Goal: Information Seeking & Learning: Learn about a topic

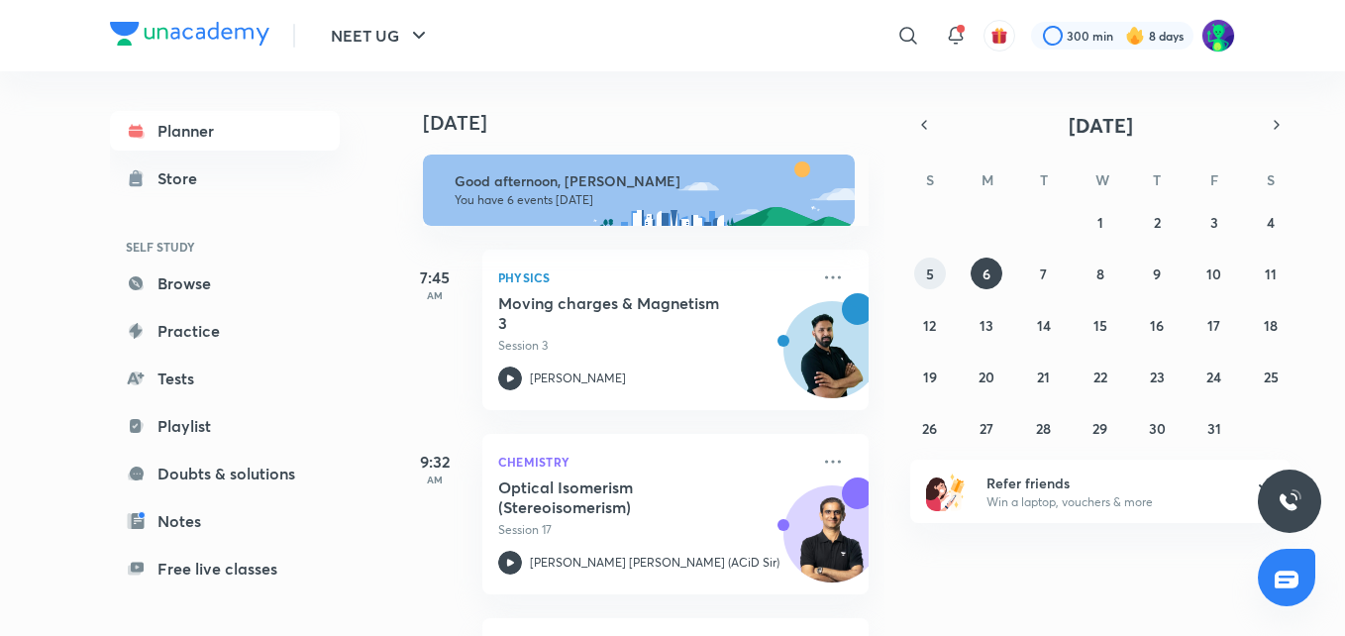
click at [930, 277] on abbr "5" at bounding box center [930, 273] width 8 height 19
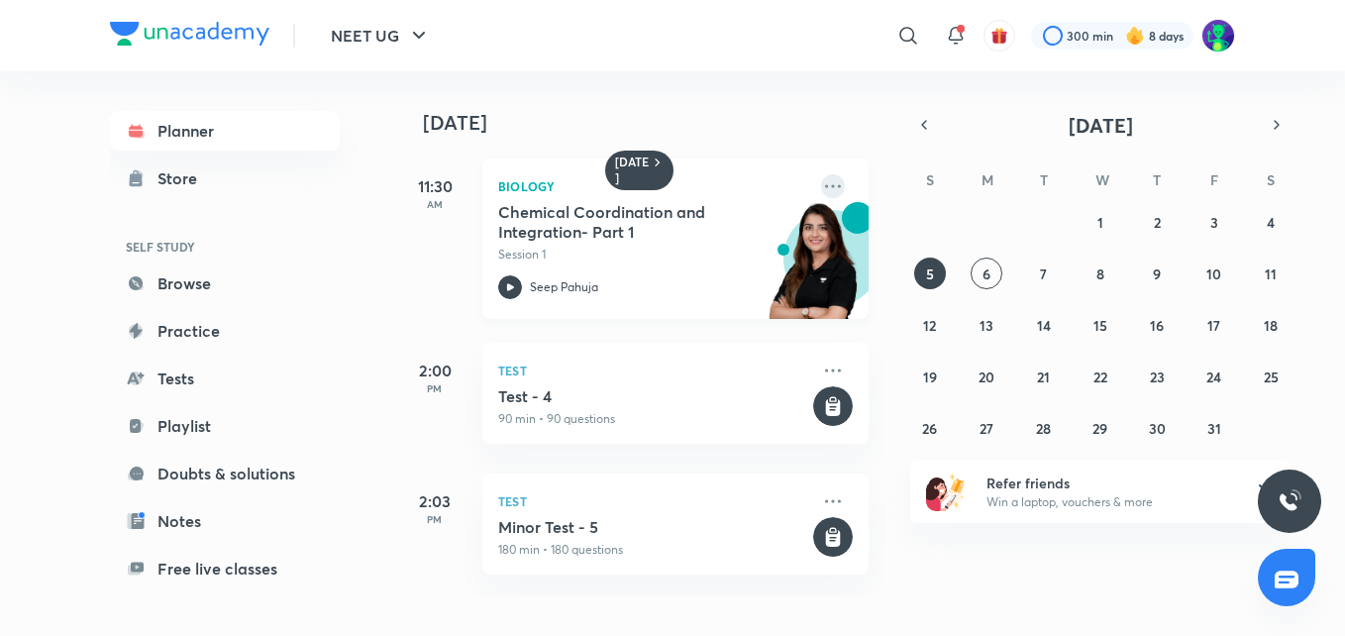
click at [821, 180] on icon at bounding box center [833, 186] width 24 height 24
click at [821, 190] on icon at bounding box center [833, 186] width 24 height 24
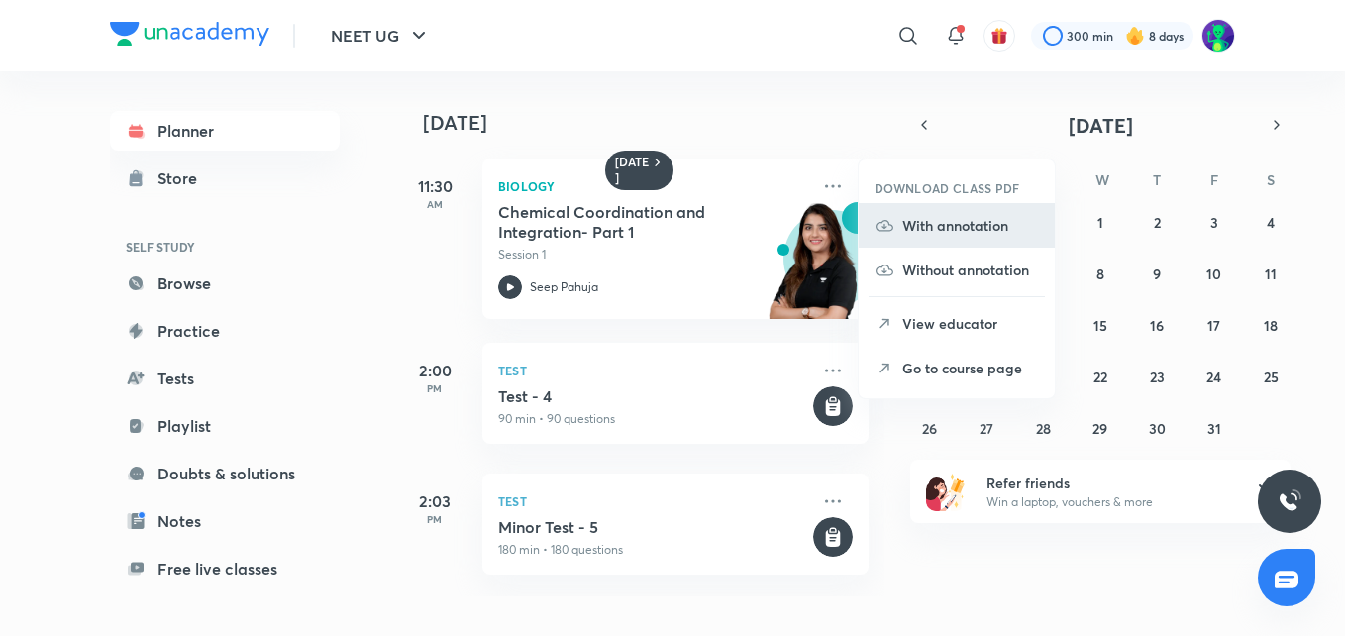
click at [961, 224] on p "With annotation" at bounding box center [970, 225] width 137 height 21
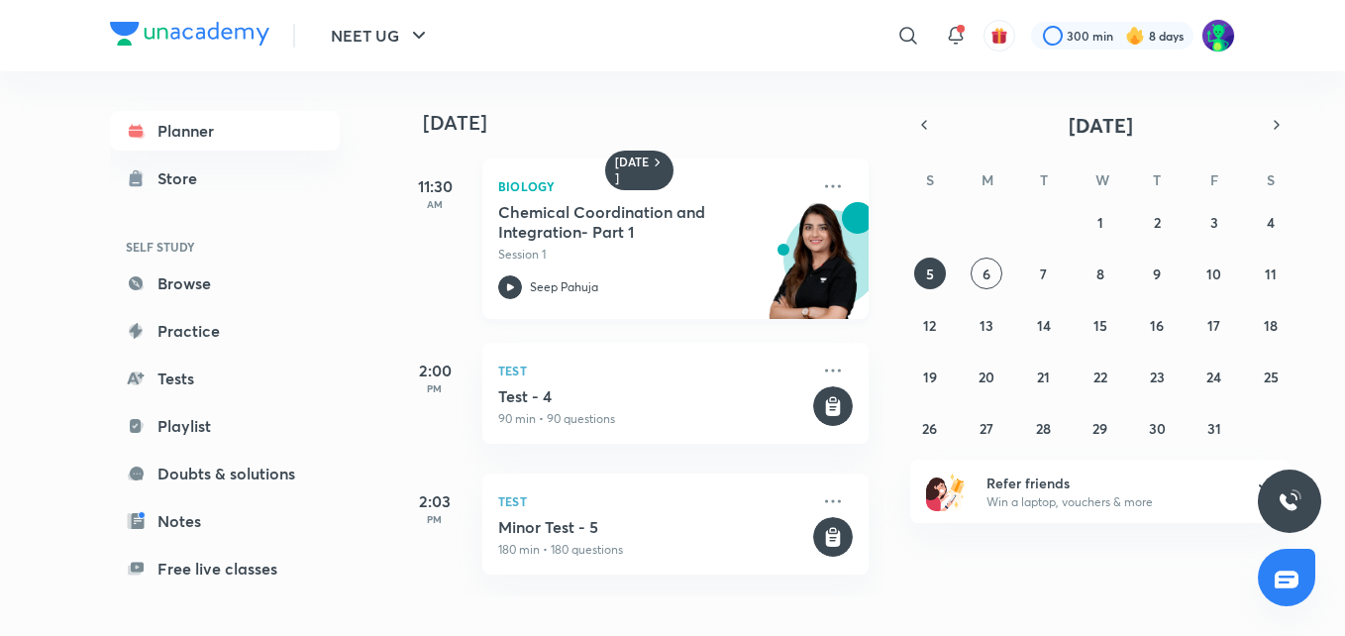
click at [551, 220] on h5 "Chemical Coordination and Integration- Part 1" at bounding box center [621, 222] width 247 height 40
click at [498, 538] on div "Minor Test - 5 180 min • 180 questions" at bounding box center [653, 538] width 311 height 42
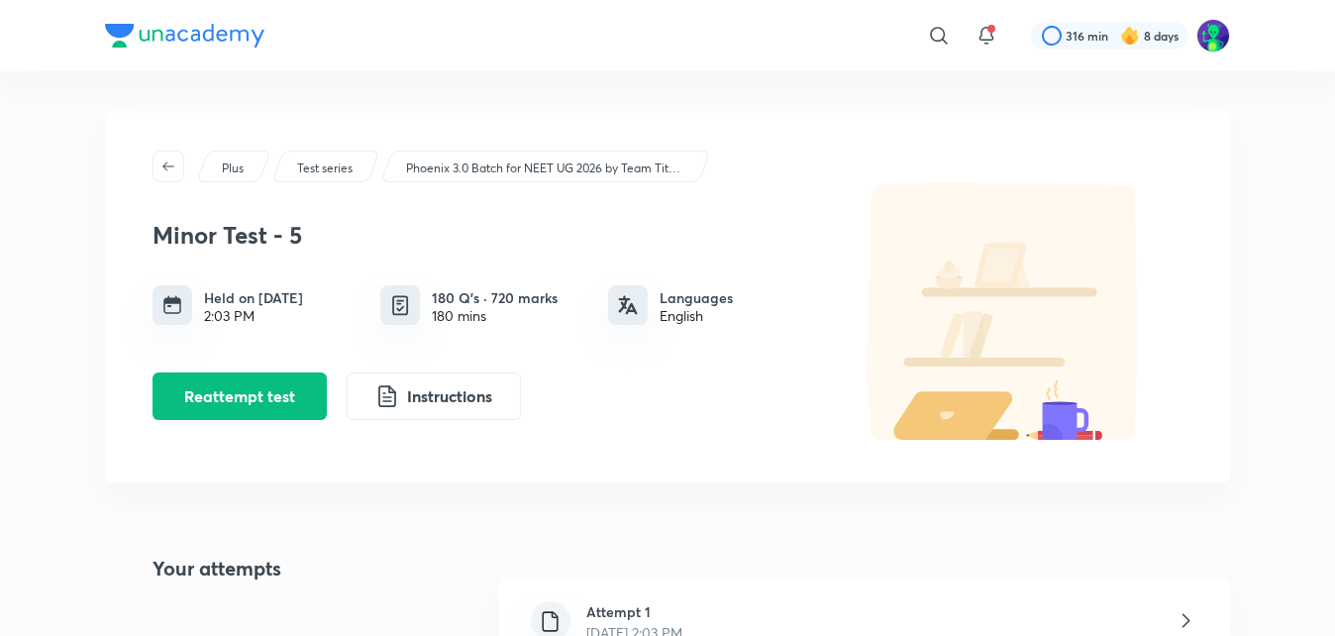
click at [662, 620] on h6 "Attempt 1" at bounding box center [634, 611] width 96 height 21
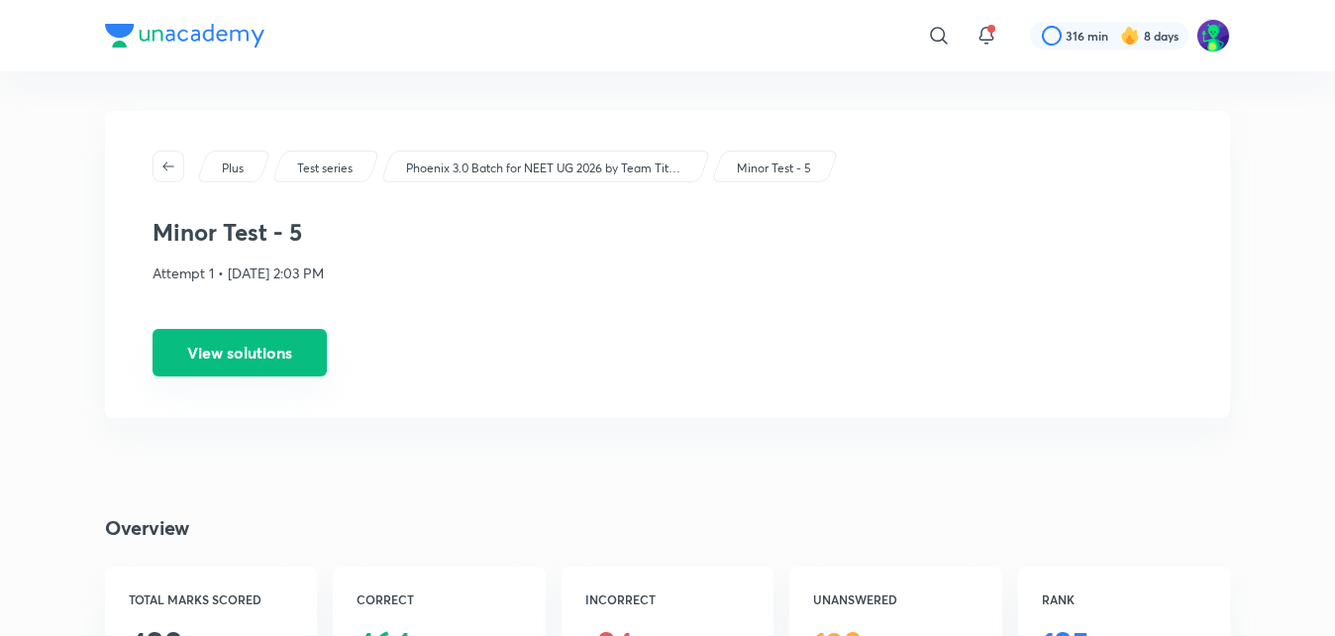
click at [282, 336] on button "View solutions" at bounding box center [240, 353] width 174 height 48
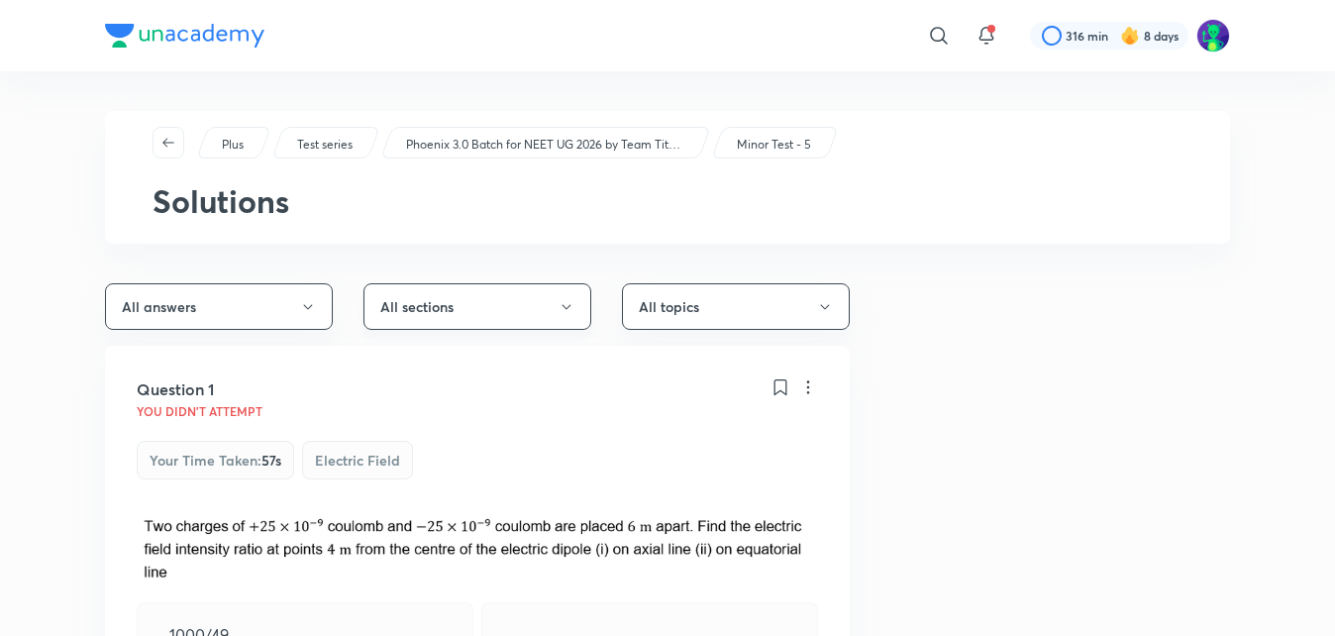
click at [460, 313] on button "All sections" at bounding box center [477, 306] width 228 height 47
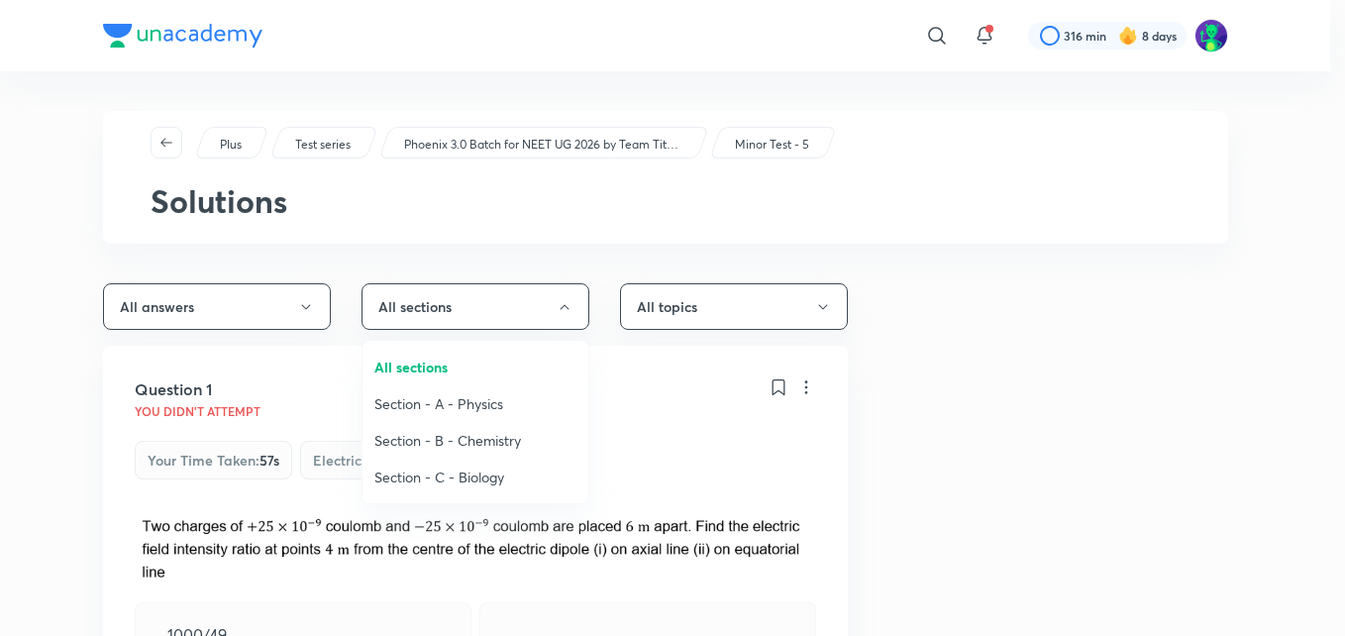
click at [462, 397] on span "Section - A - Physics" at bounding box center [475, 403] width 202 height 21
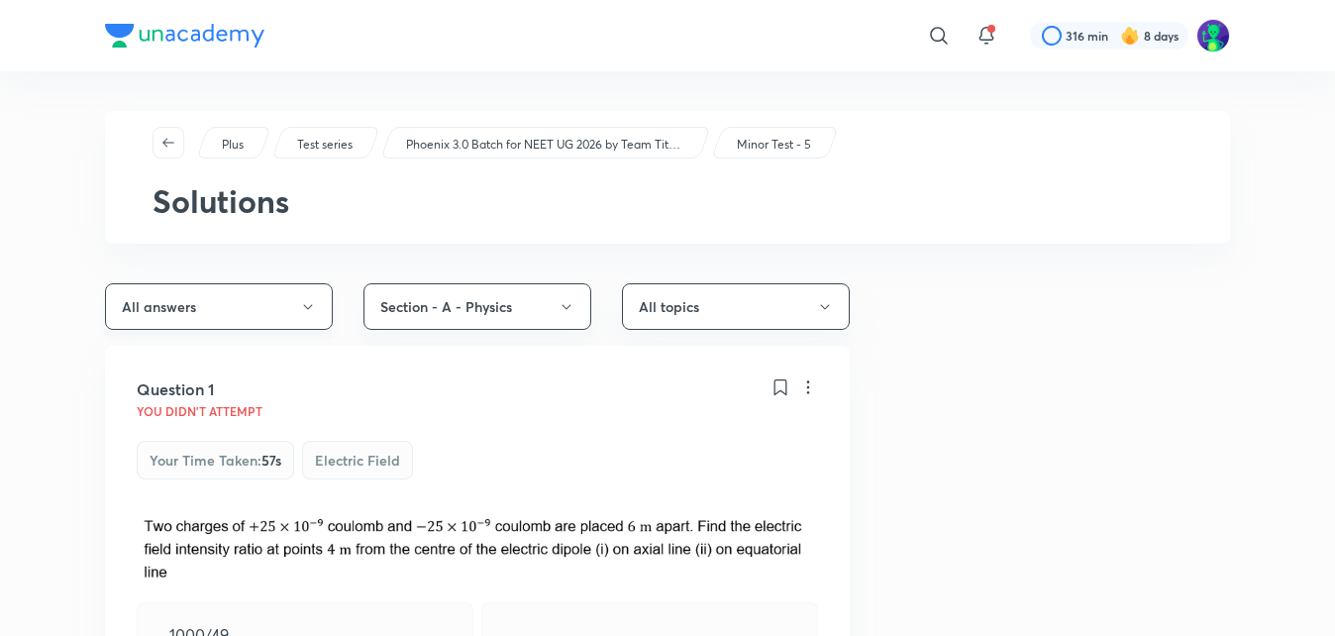
click at [243, 314] on button "All answers" at bounding box center [219, 306] width 228 height 47
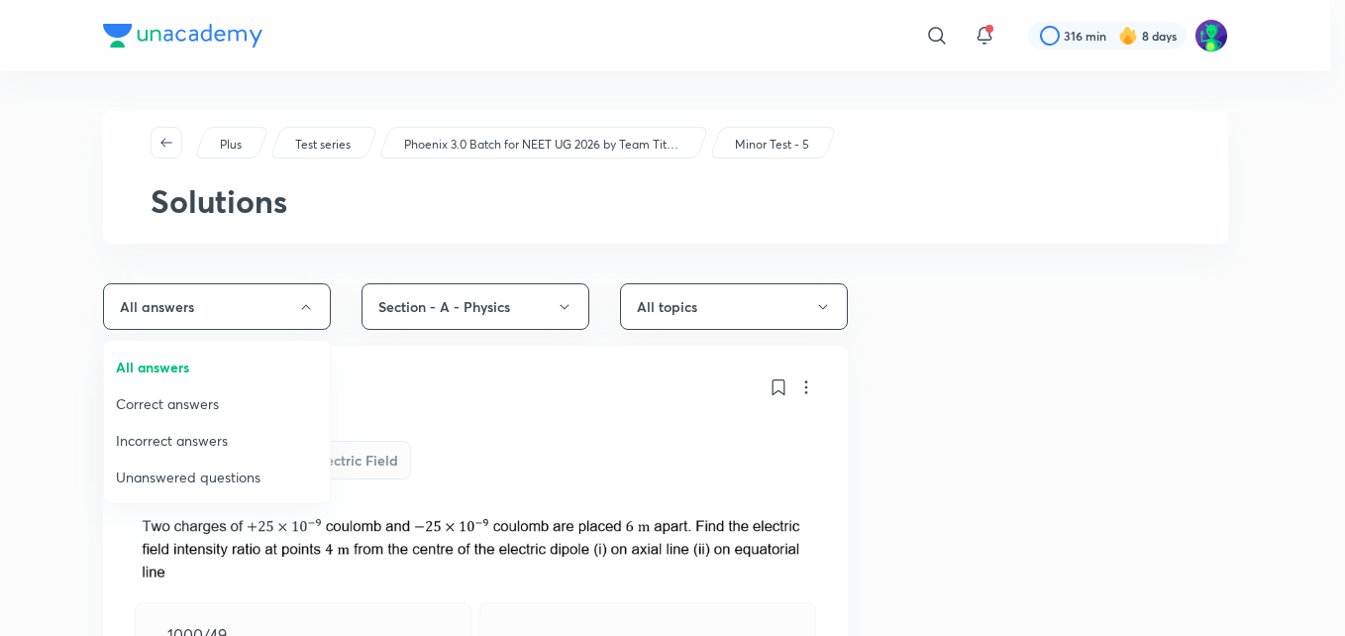
click at [202, 447] on span "Incorrect answers" at bounding box center [217, 440] width 202 height 21
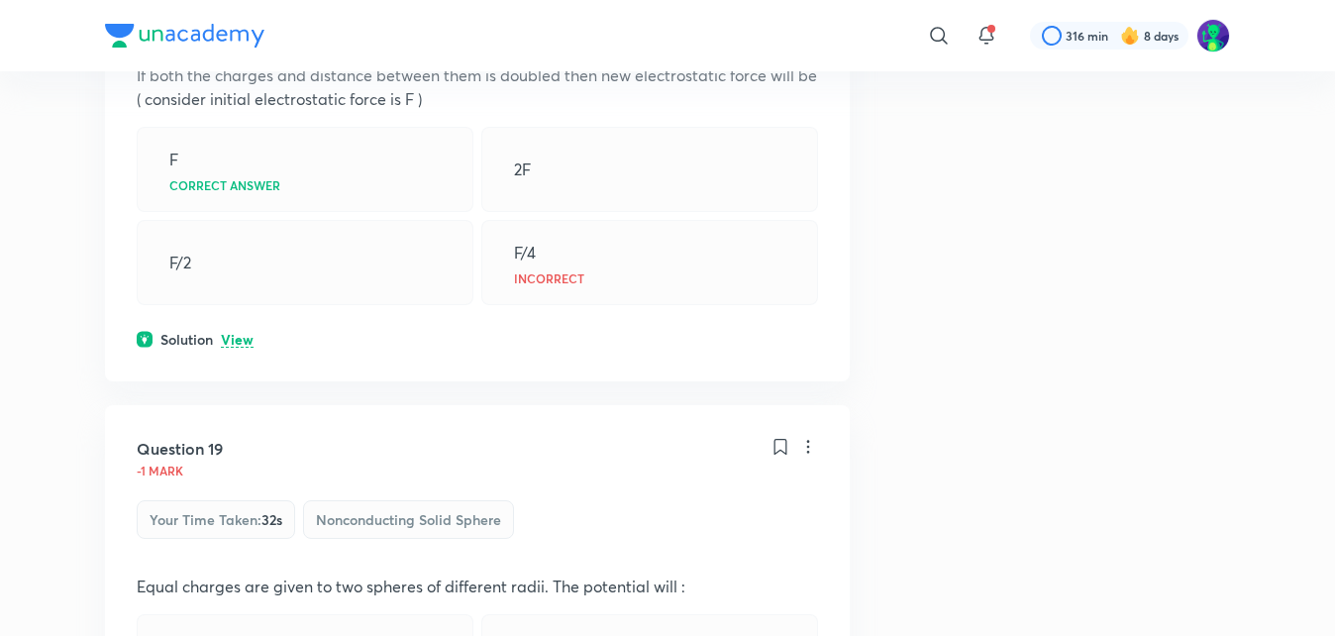
scroll to position [502, 0]
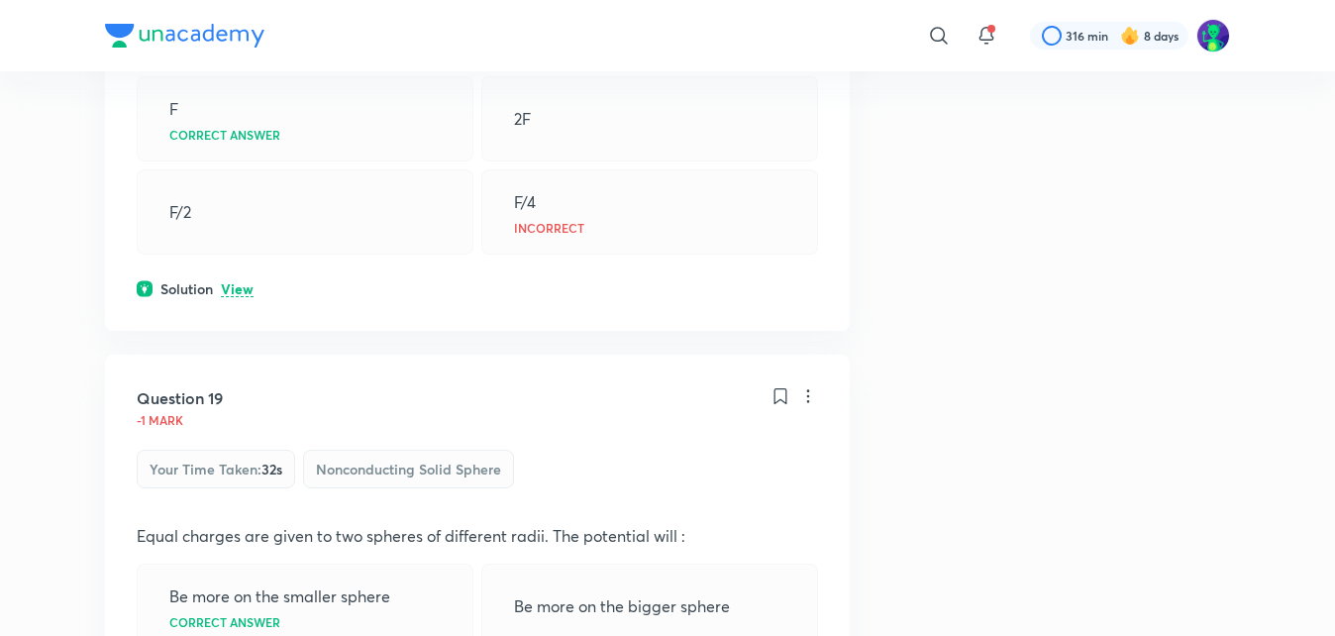
click at [1171, 65] on div "​ 316 min 8 days" at bounding box center [667, 35] width 1125 height 71
click at [246, 289] on p "View" at bounding box center [237, 289] width 33 height 15
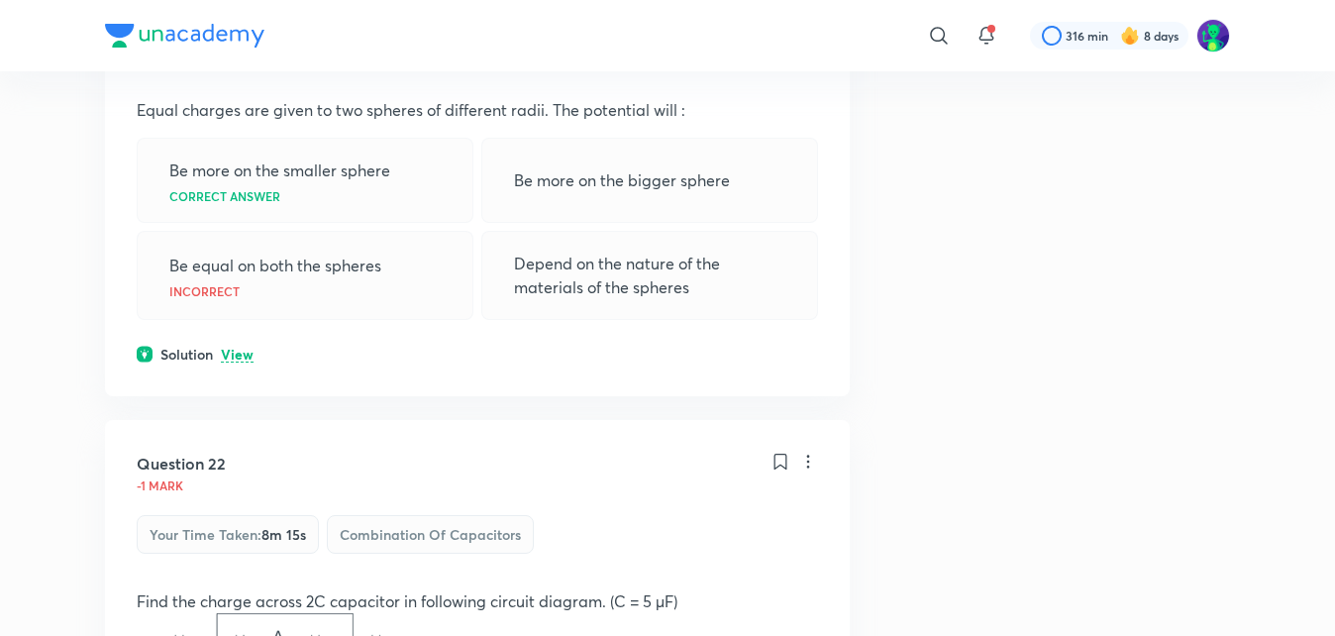
scroll to position [1096, 0]
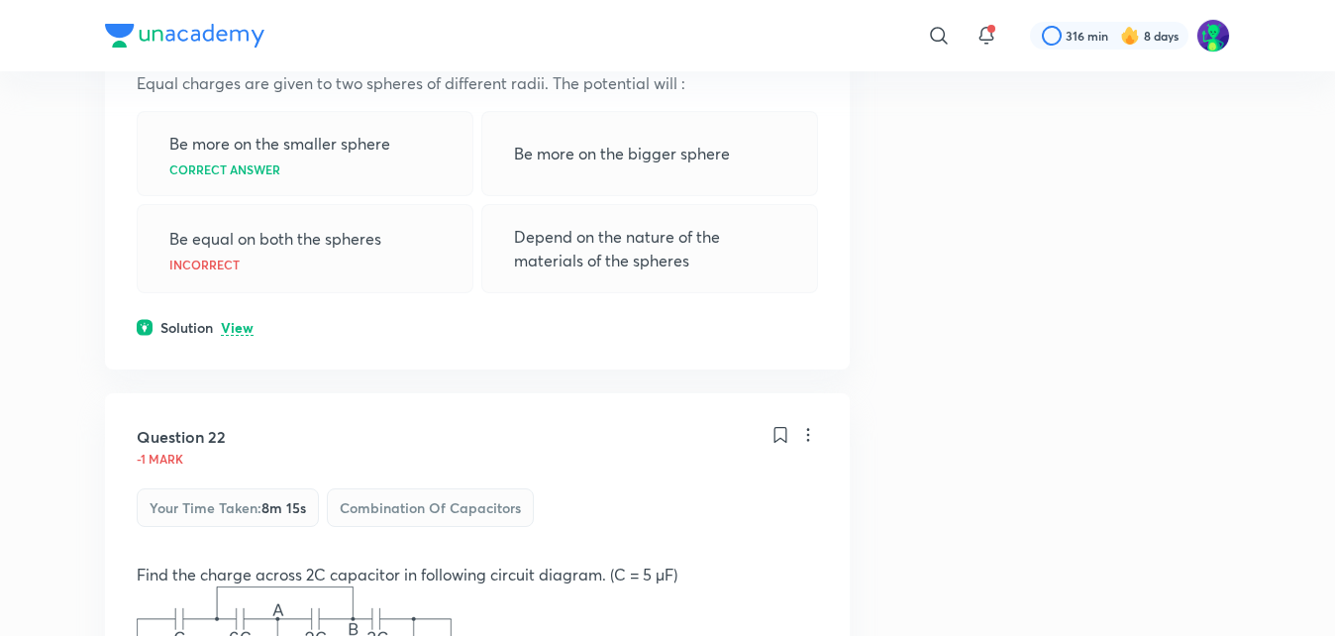
click at [236, 326] on p "View" at bounding box center [237, 328] width 33 height 15
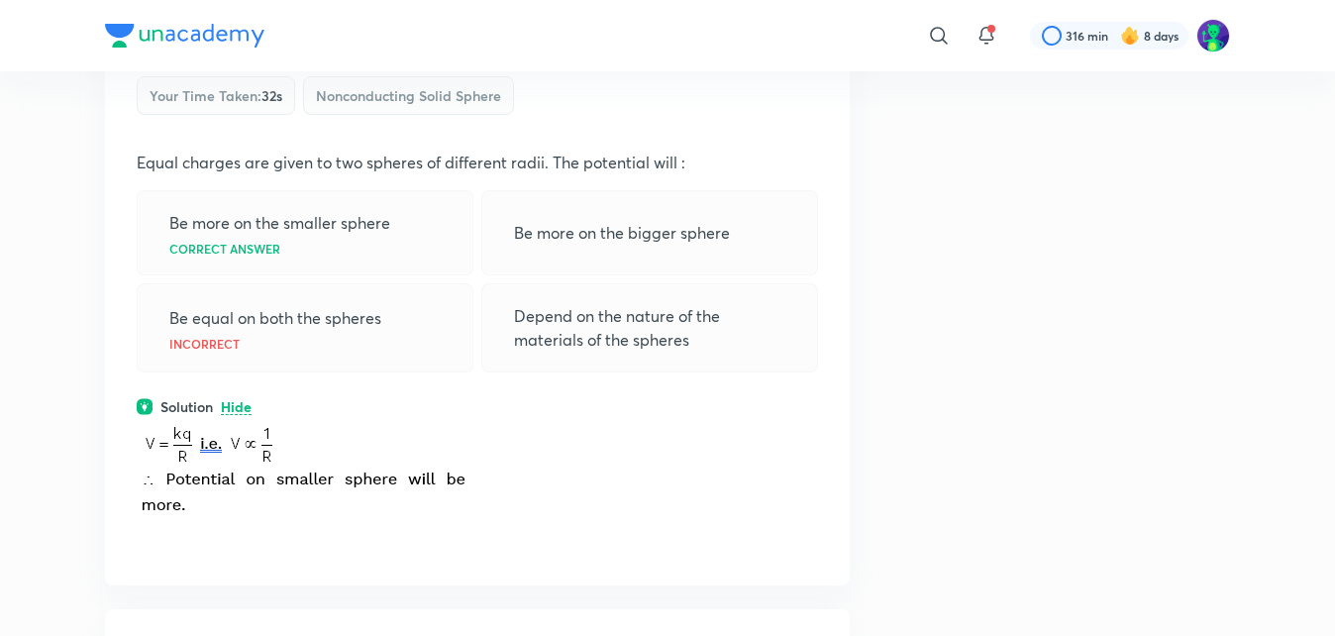
scroll to position [1057, 0]
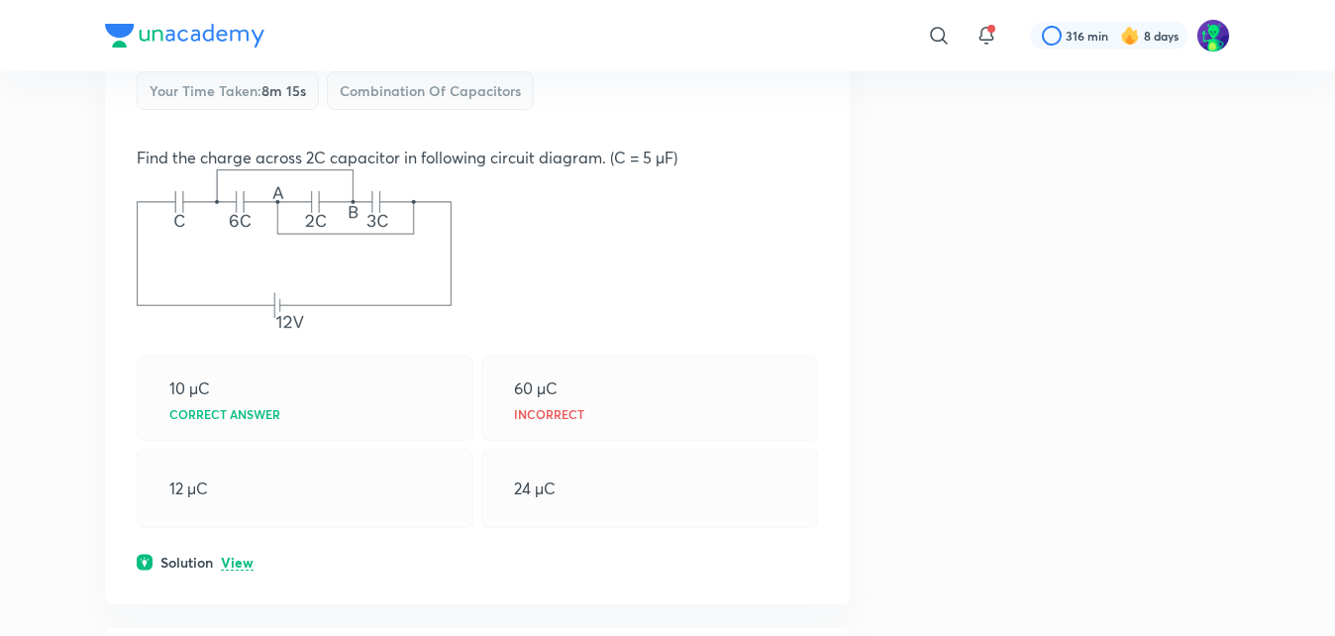
scroll to position [1651, 0]
click at [237, 563] on p "View" at bounding box center [237, 562] width 33 height 15
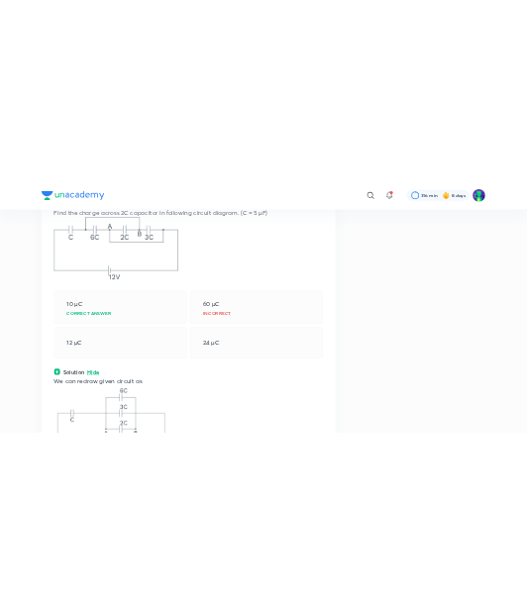
scroll to position [1691, 0]
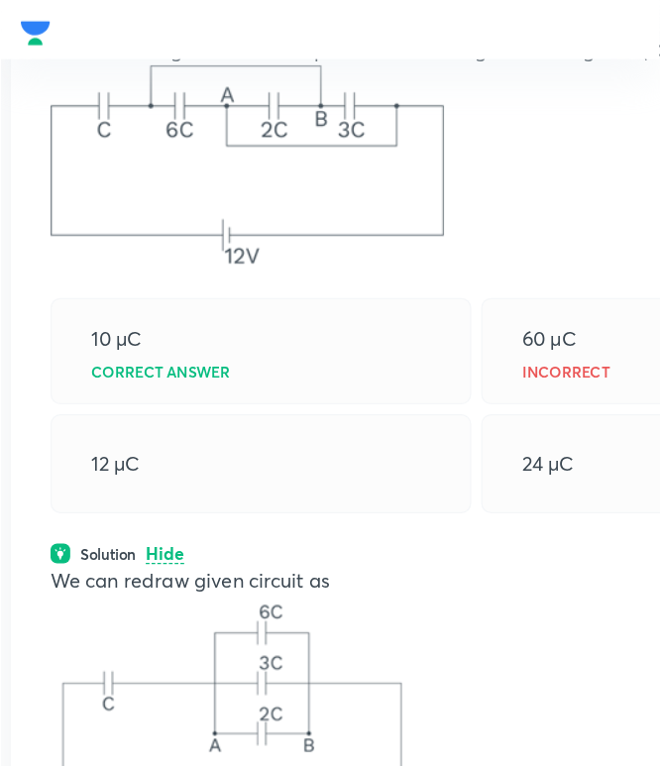
scroll to position [1690, 0]
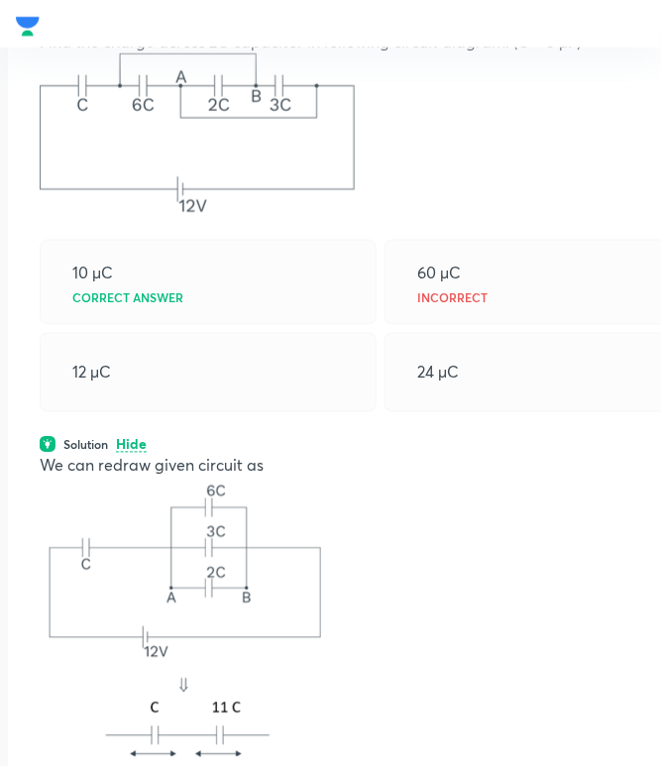
drag, startPoint x: 478, startPoint y: 0, endPoint x: 135, endPoint y: 272, distance: 438.5
click at [135, 272] on div "10 µC Correct answer" at bounding box center [208, 282] width 337 height 85
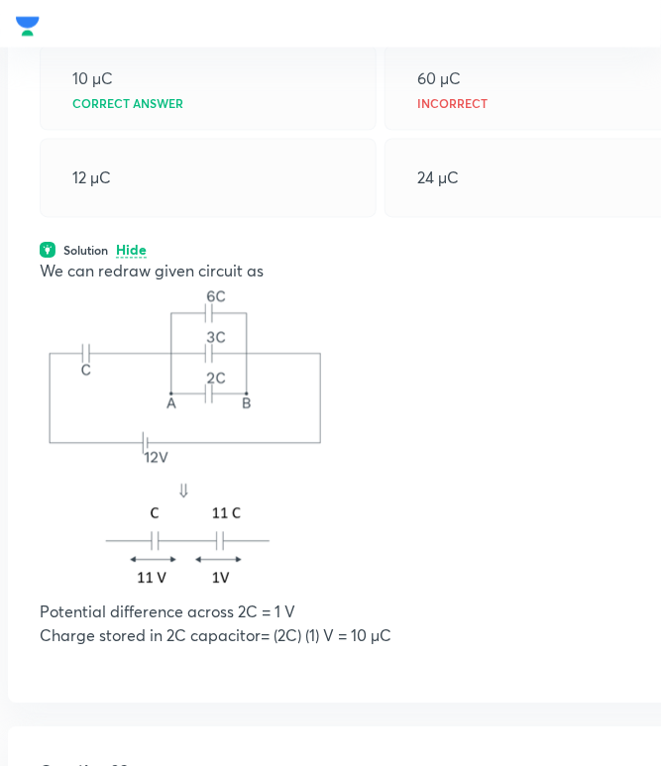
scroll to position [1933, 0]
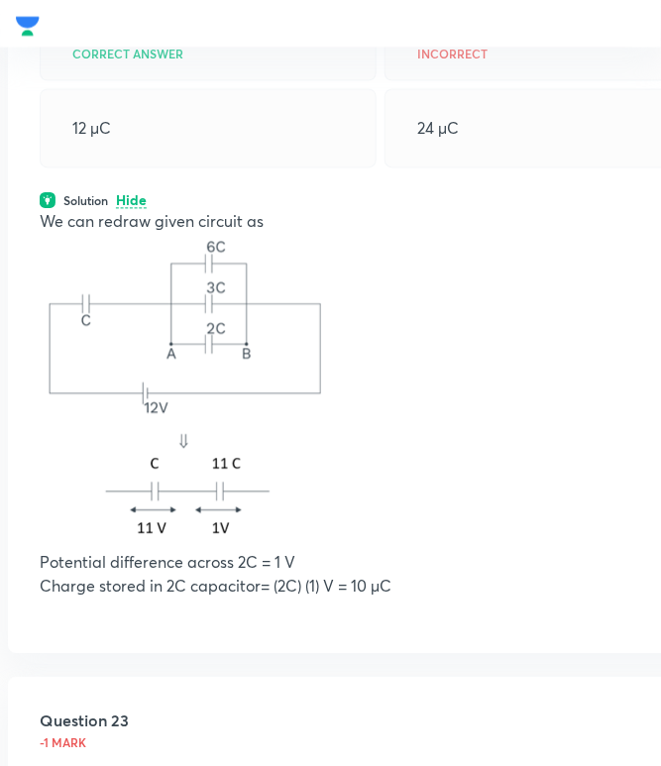
click at [352, 434] on p at bounding box center [380, 392] width 681 height 317
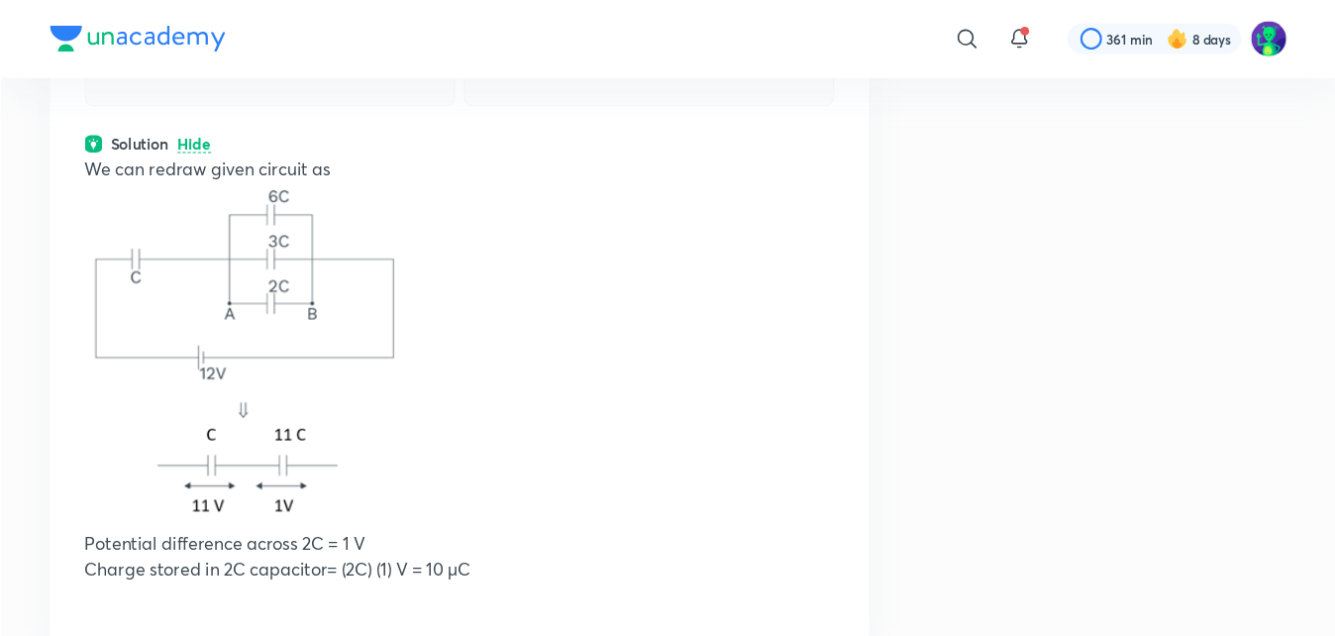
scroll to position [2082, 0]
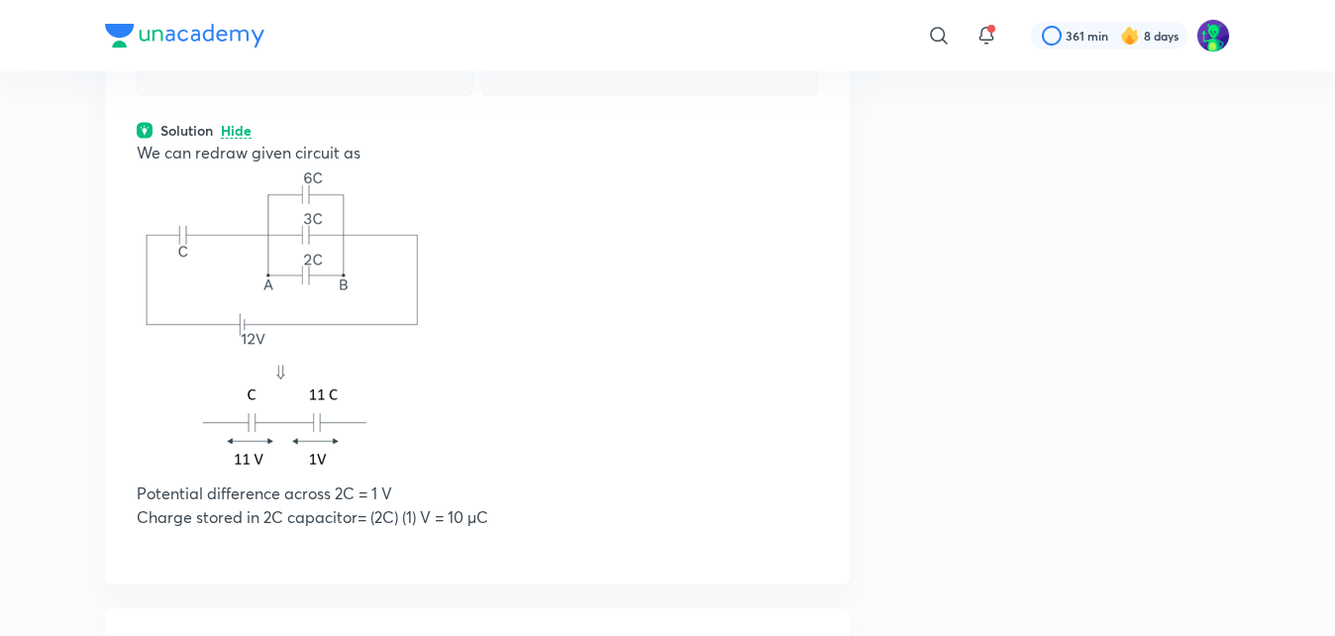
drag, startPoint x: 1619, startPoint y: 0, endPoint x: 896, endPoint y: 193, distance: 748.4
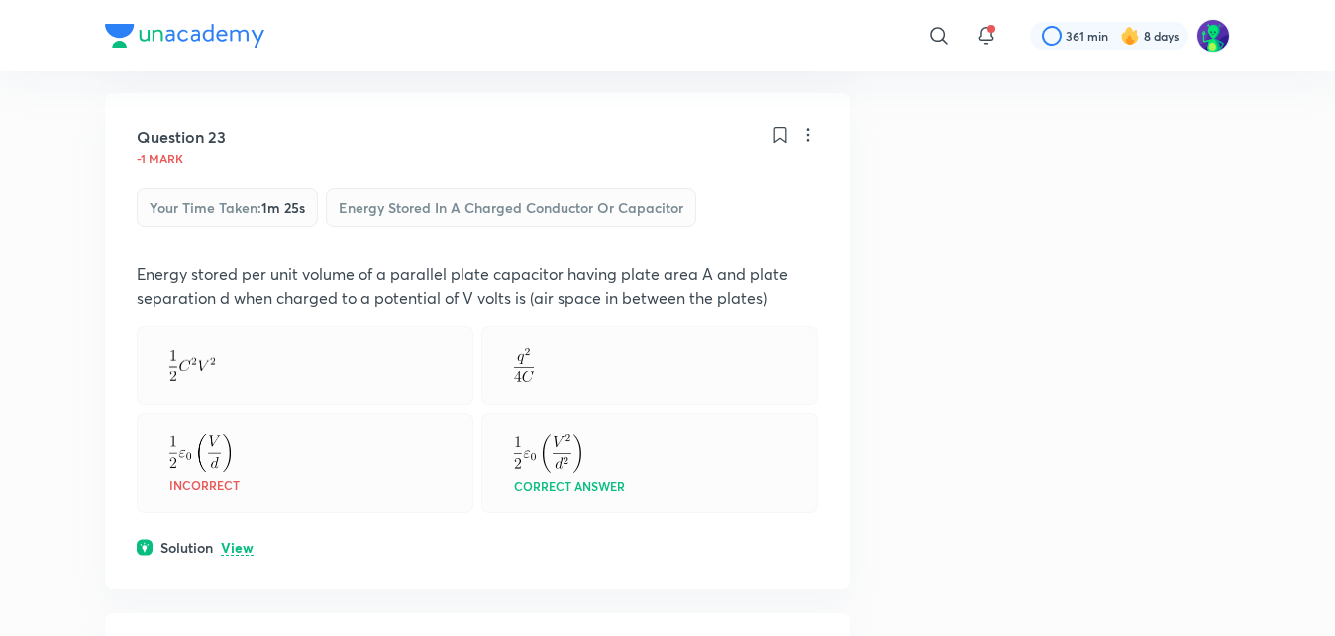
scroll to position [2637, 0]
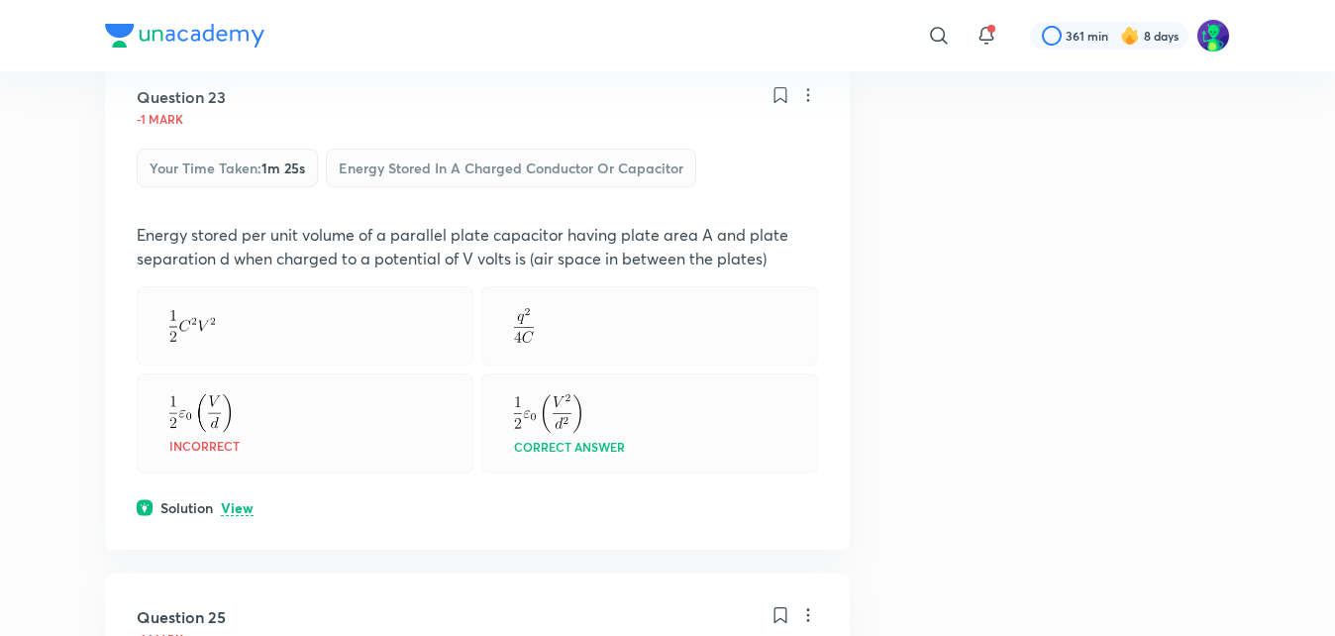
click at [223, 502] on p "View" at bounding box center [237, 508] width 33 height 15
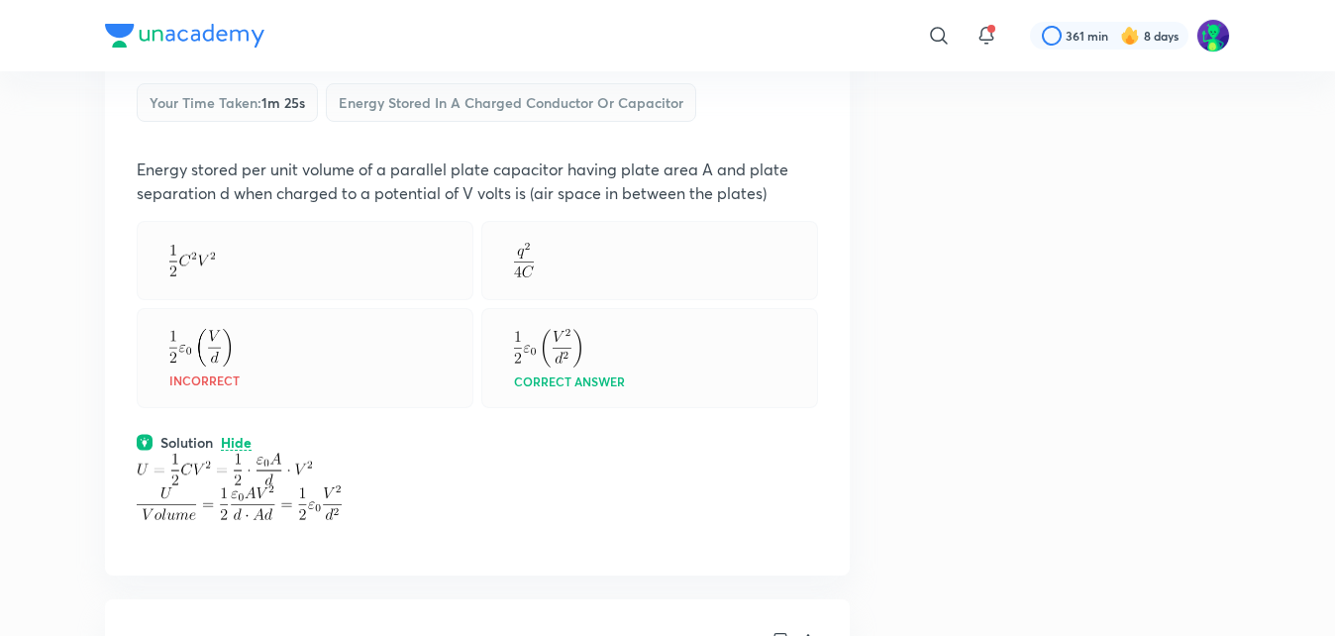
scroll to position [2716, 0]
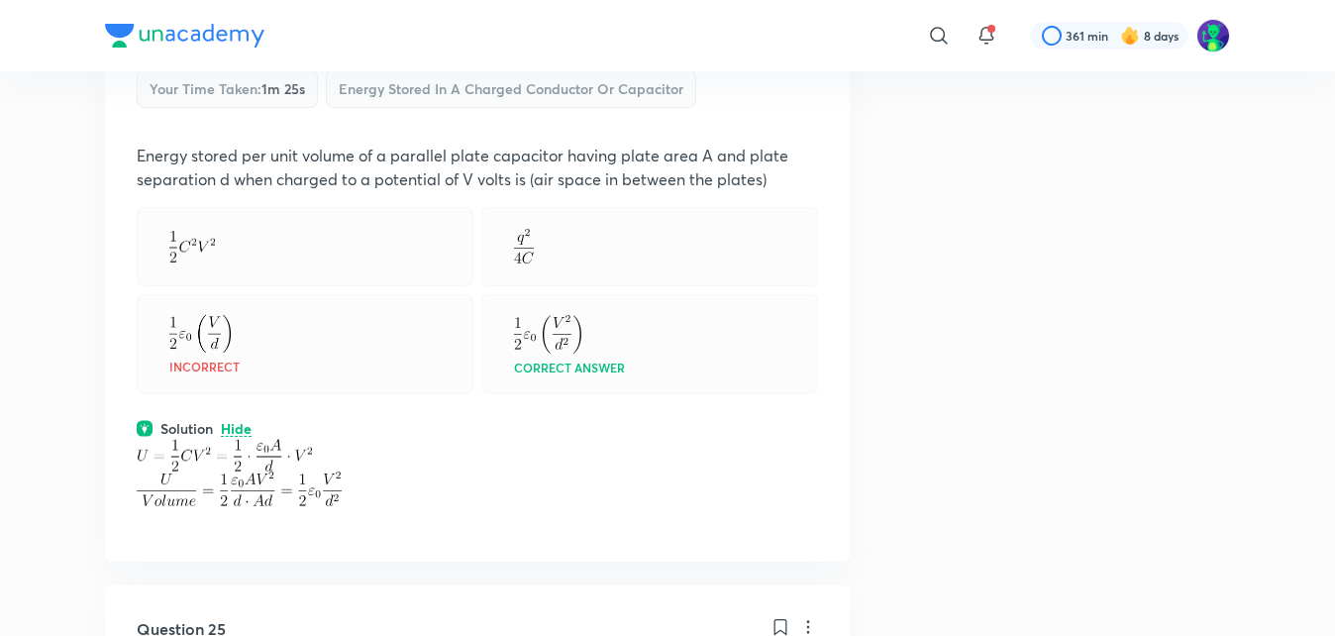
click at [827, 321] on div "Question 23 -1 mark Your time taken : 1m 25s Energy Stored in a Charged Conduct…" at bounding box center [477, 268] width 745 height 588
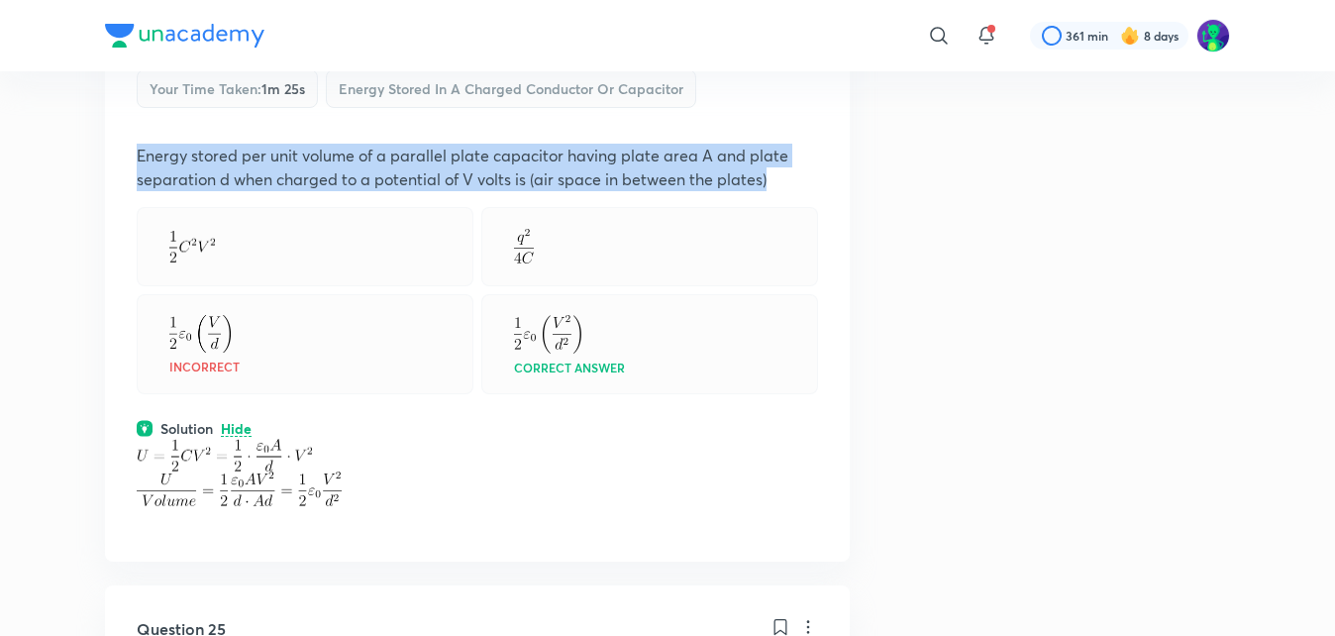
drag, startPoint x: 139, startPoint y: 156, endPoint x: 778, endPoint y: 186, distance: 640.5
click at [778, 186] on p "Energy stored per unit volume of a parallel plate capacitor having plate area A…" at bounding box center [477, 168] width 681 height 48
copy p "Energy stored per unit volume of a parallel plate capacitor having plate area A…"
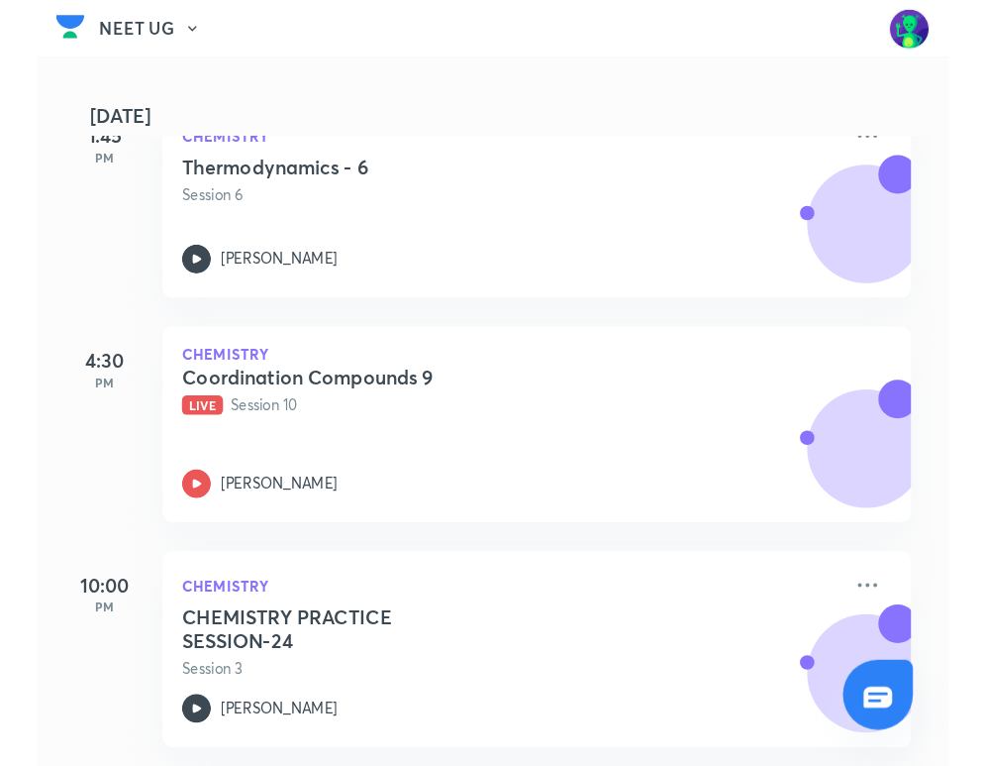
scroll to position [710, 0]
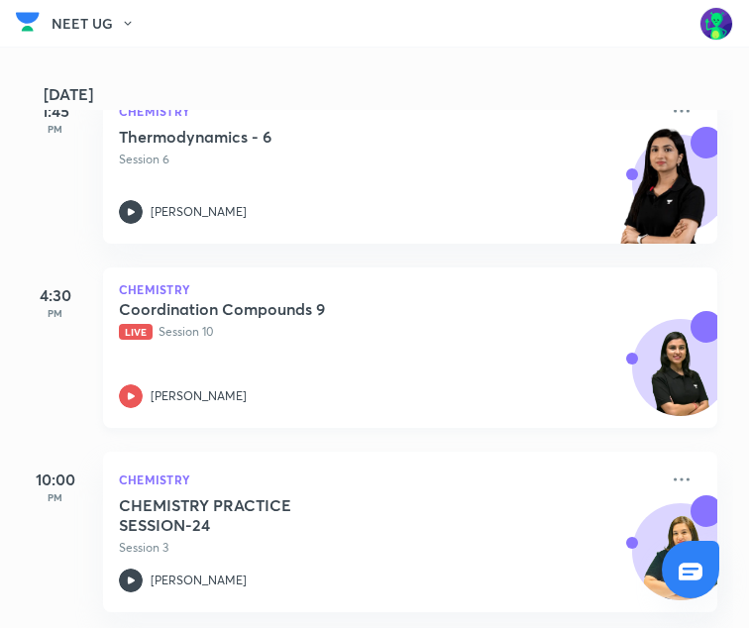
click at [270, 299] on h5 "Coordination Compounds 9" at bounding box center [242, 309] width 247 height 20
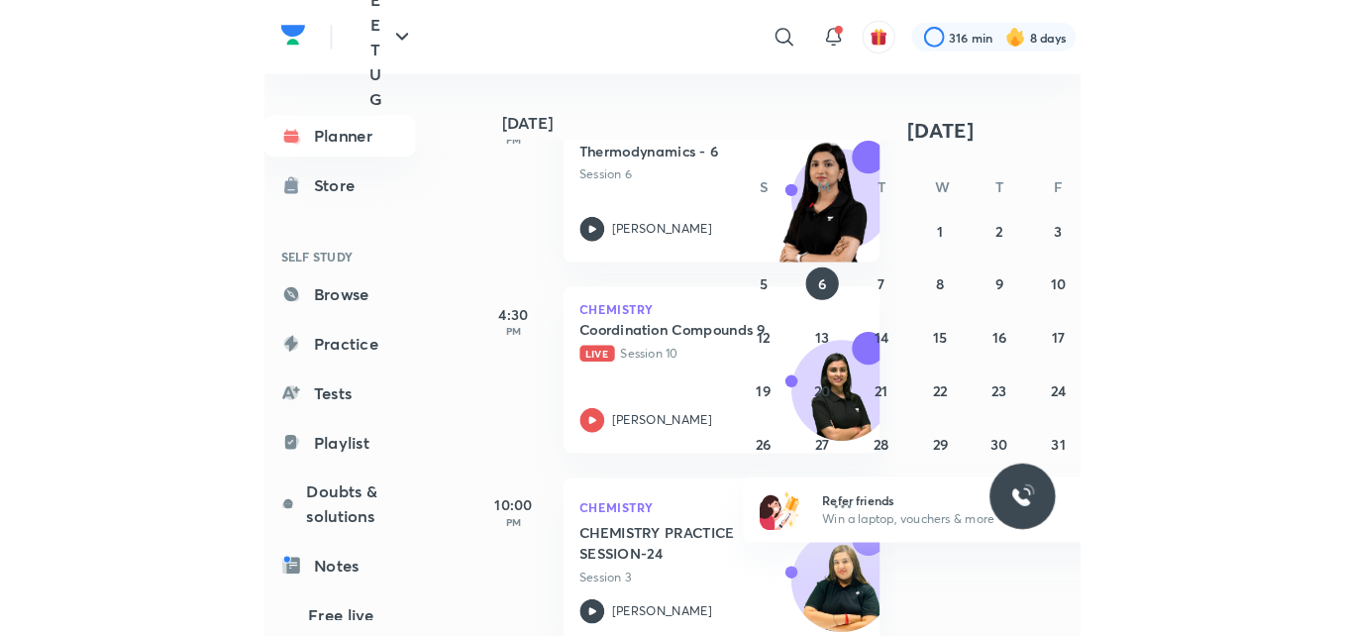
scroll to position [556, 0]
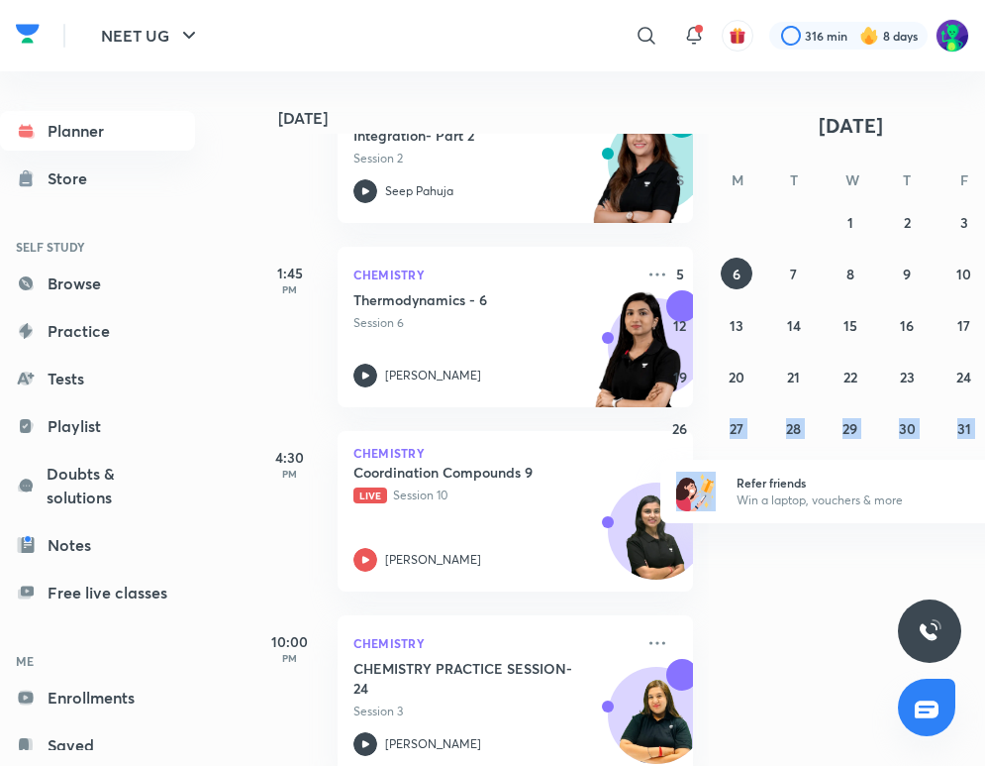
drag, startPoint x: 690, startPoint y: 402, endPoint x: 705, endPoint y: 545, distance: 143.4
click at [705, 545] on div "[DATE] [DATE] Good evening, [PERSON_NAME] You have 6 events [DATE] 7:45 AM Phys…" at bounding box center [618, 418] width 735 height 694
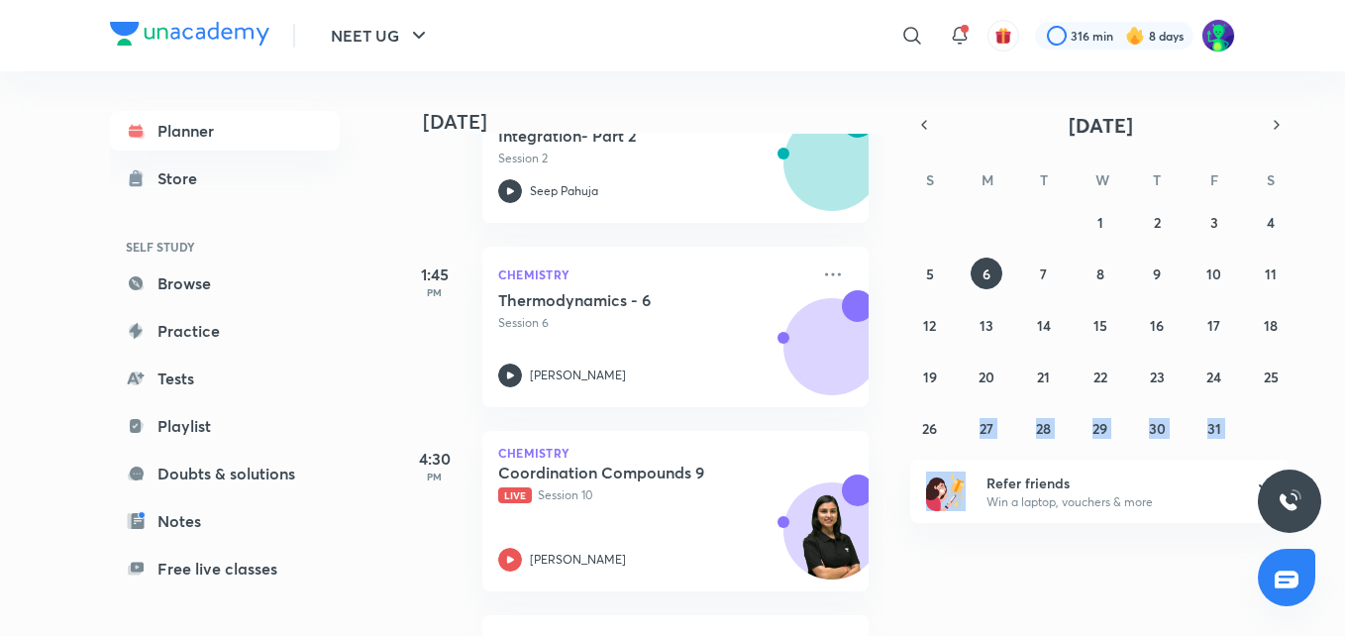
scroll to position [556, 0]
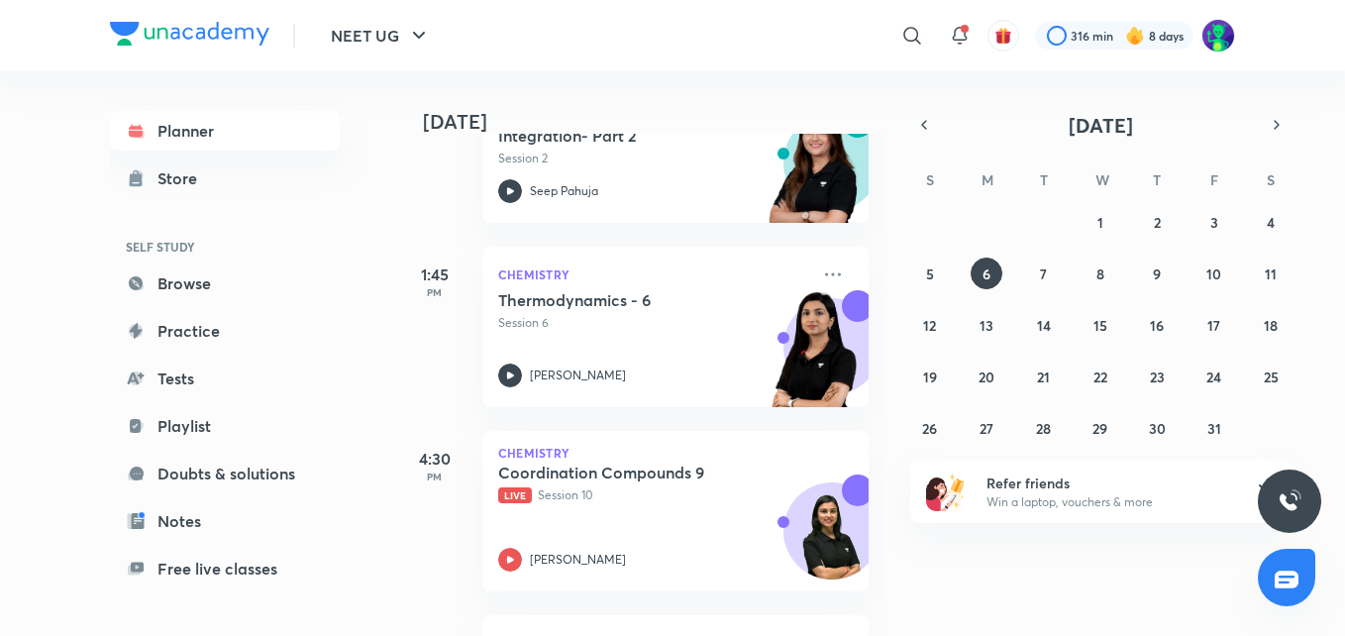
click at [901, 497] on div "[DATE] Good evening, [PERSON_NAME] You have 6 events [DATE] 7:45 AM Physics Mov…" at bounding box center [868, 353] width 946 height 565
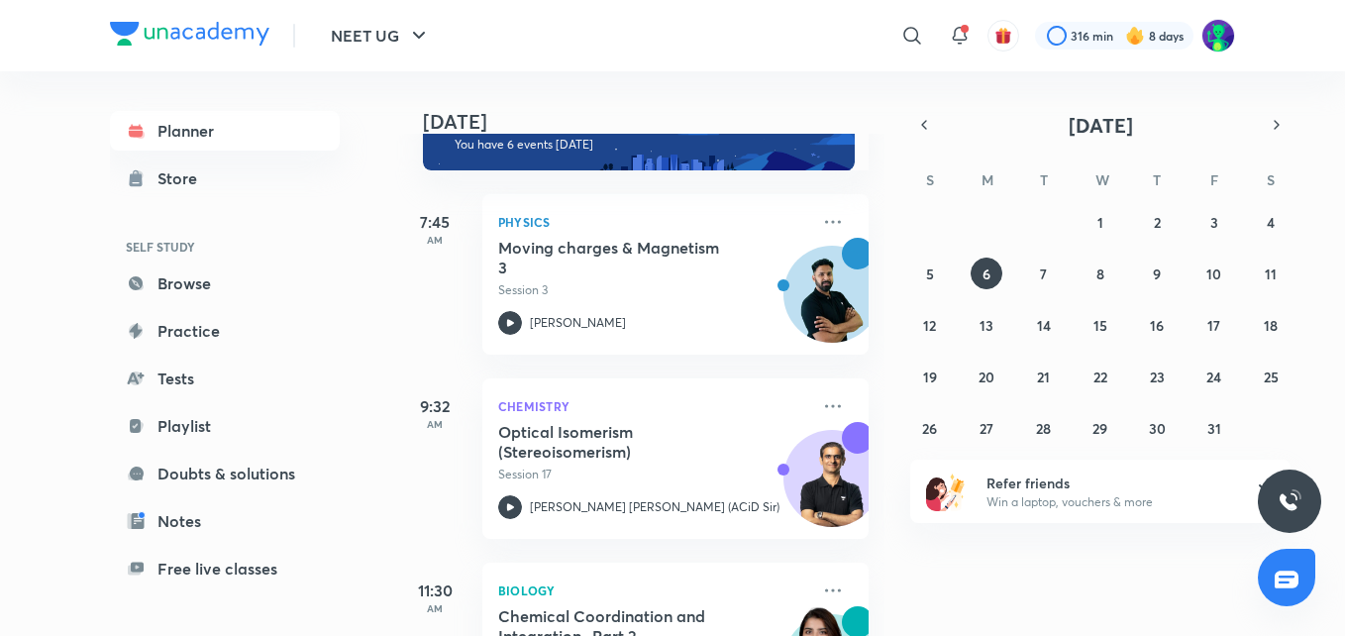
scroll to position [0, 0]
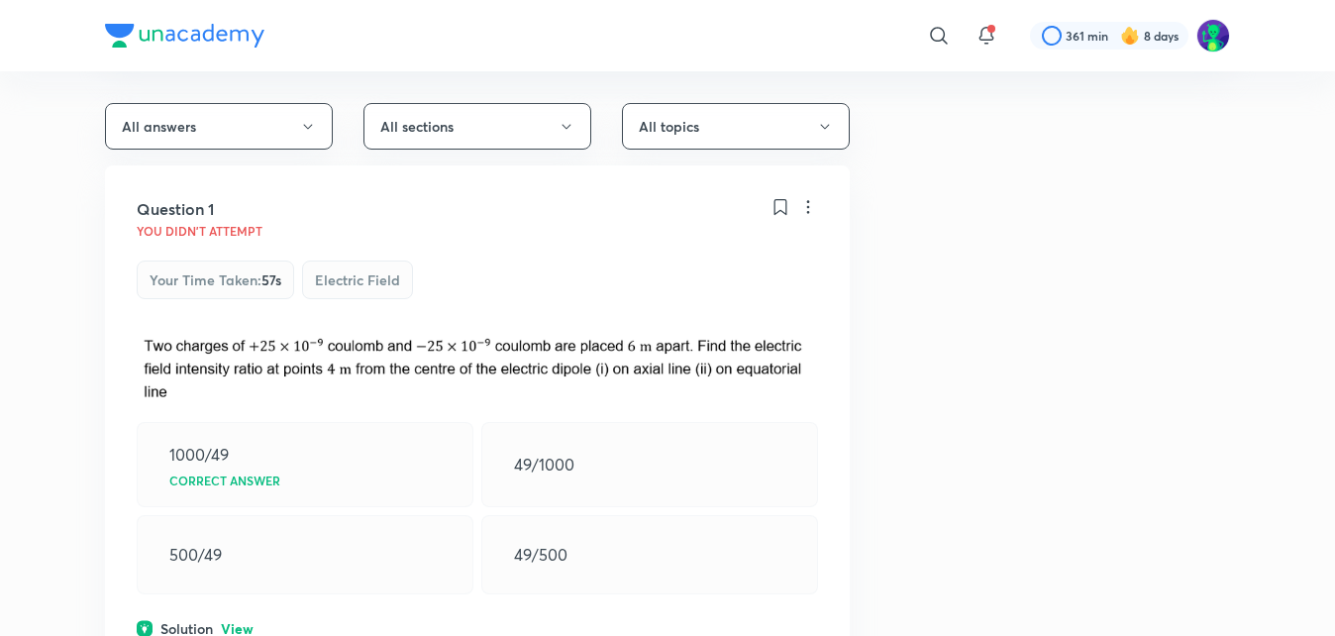
scroll to position [141, 0]
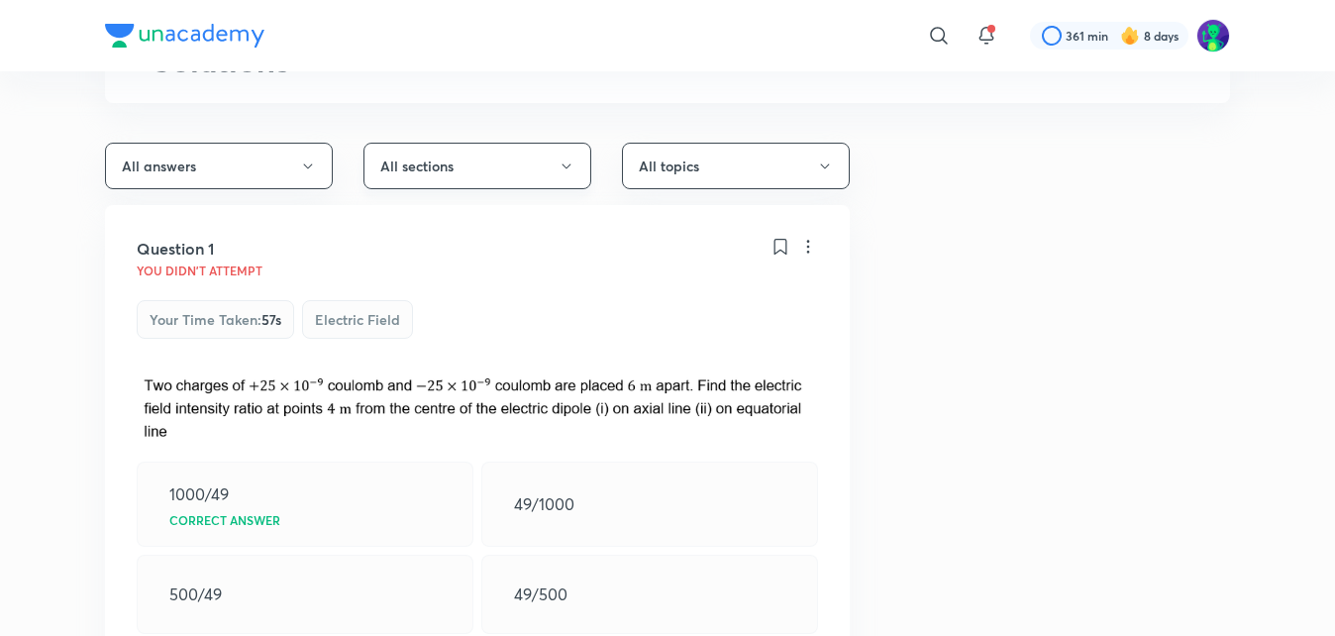
click at [462, 154] on button "All sections" at bounding box center [477, 166] width 228 height 47
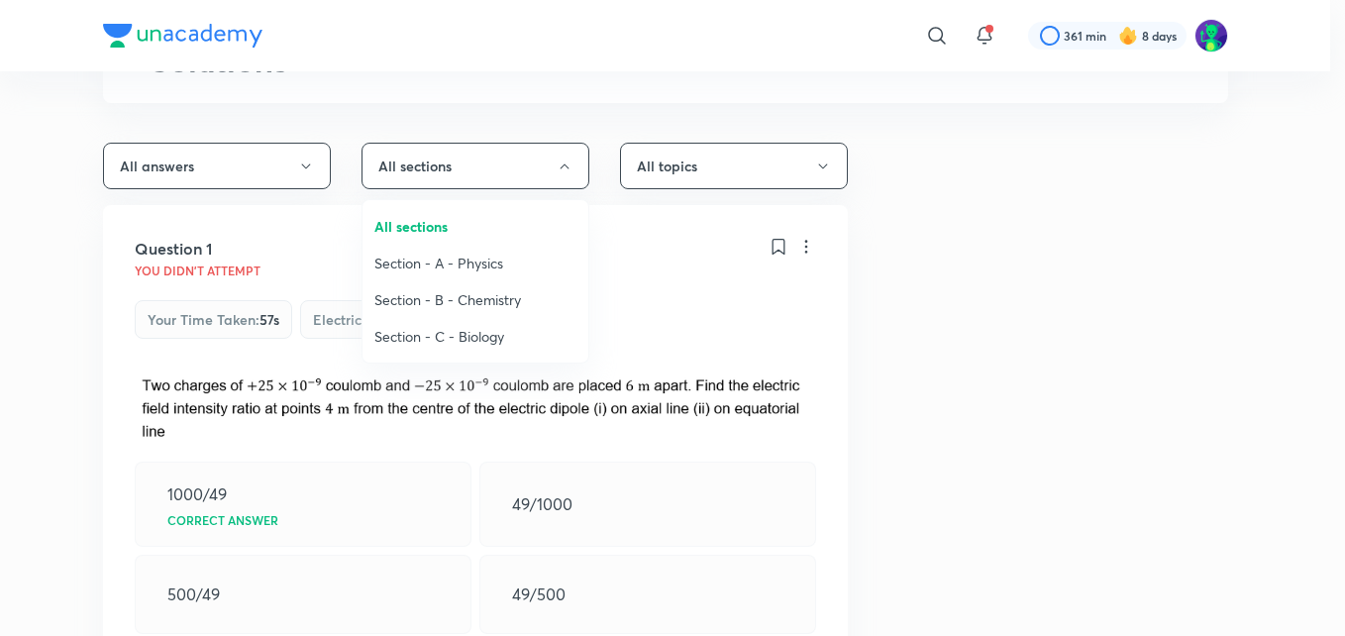
click at [435, 259] on span "Section - A - Physics" at bounding box center [475, 263] width 202 height 21
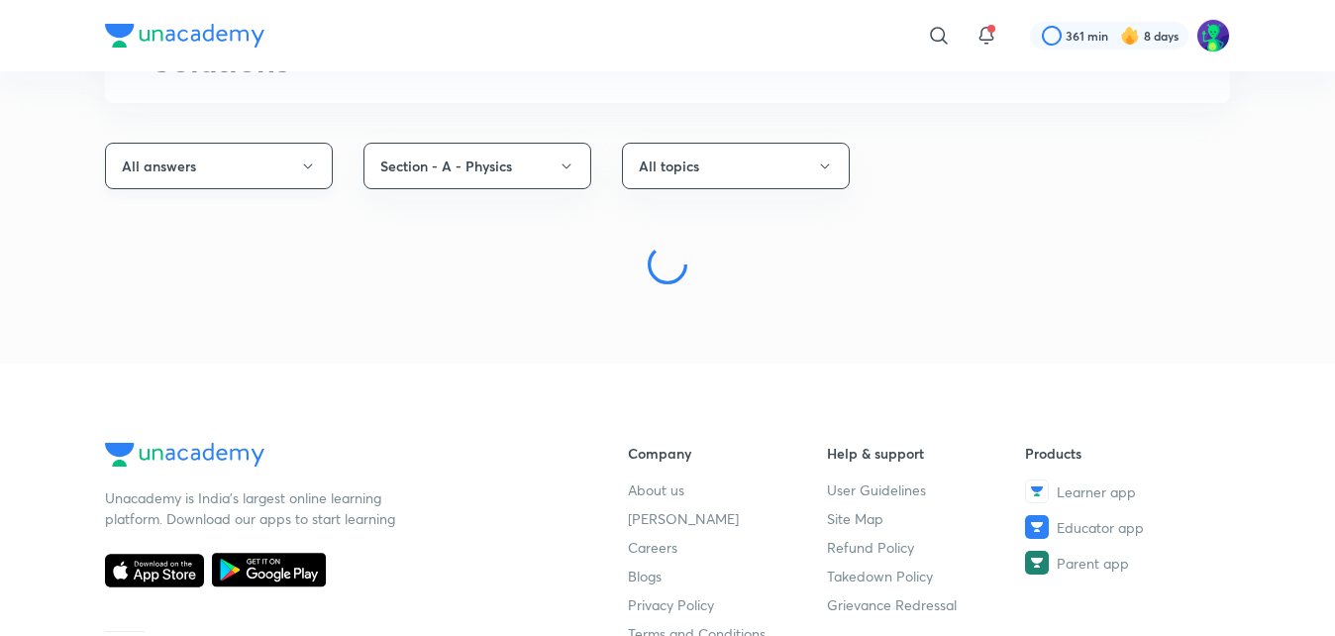
click at [304, 167] on icon "button" at bounding box center [308, 166] width 16 height 16
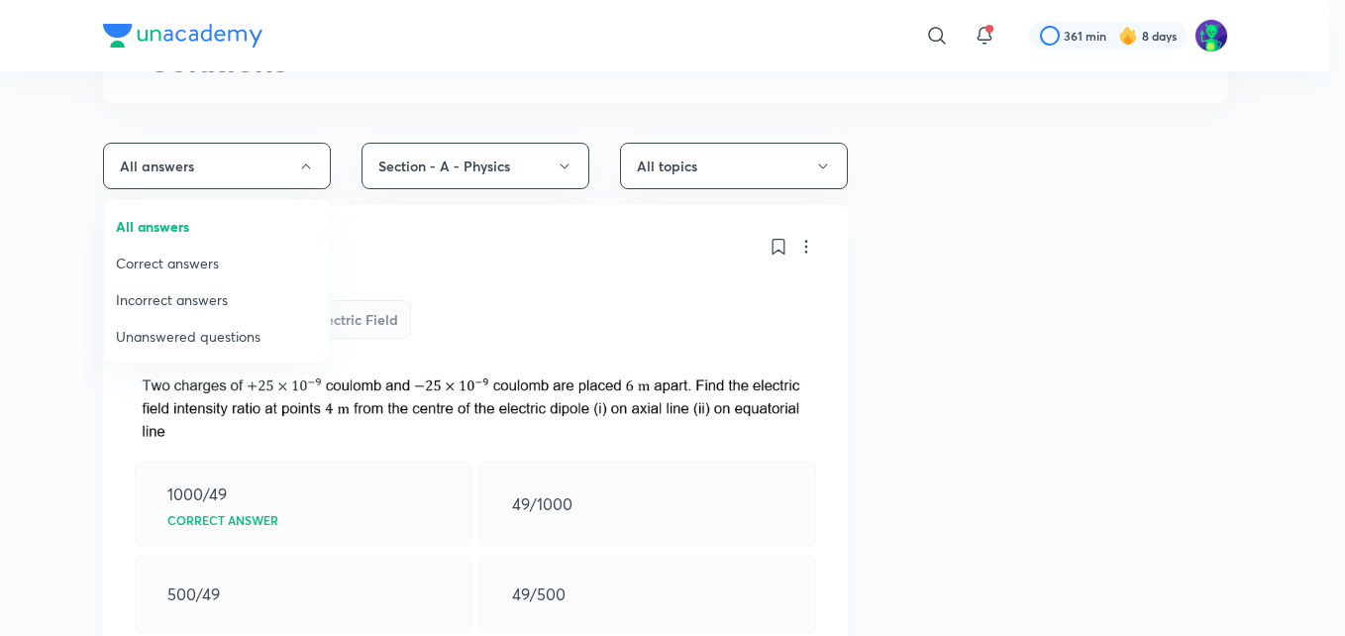
click at [182, 297] on span "Incorrect answers" at bounding box center [217, 299] width 202 height 21
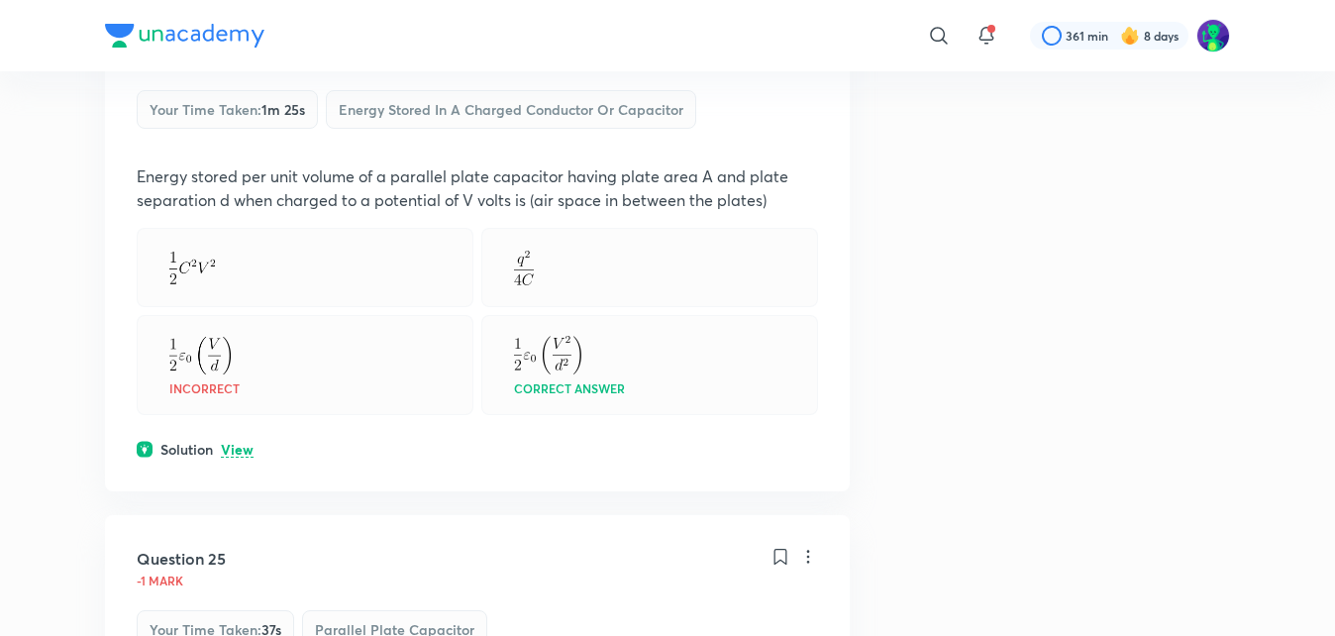
scroll to position [2042, 0]
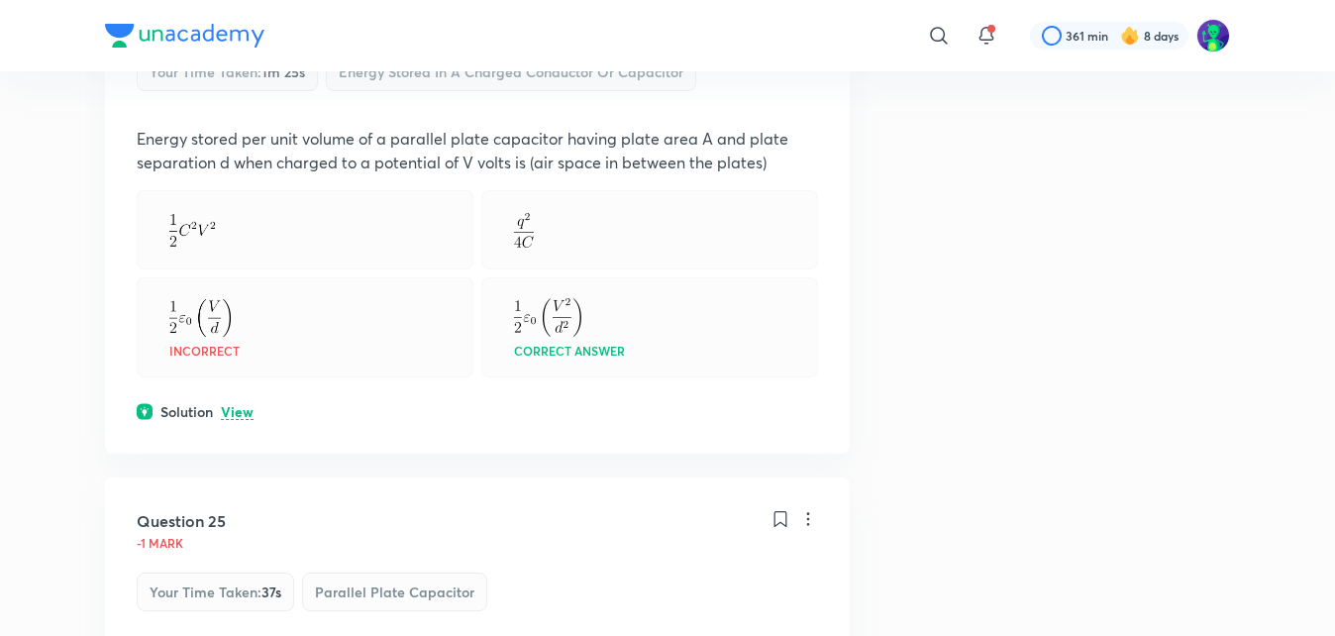
drag, startPoint x: 790, startPoint y: 2, endPoint x: 898, endPoint y: 159, distance: 190.9
click at [788, 210] on div at bounding box center [649, 229] width 337 height 79
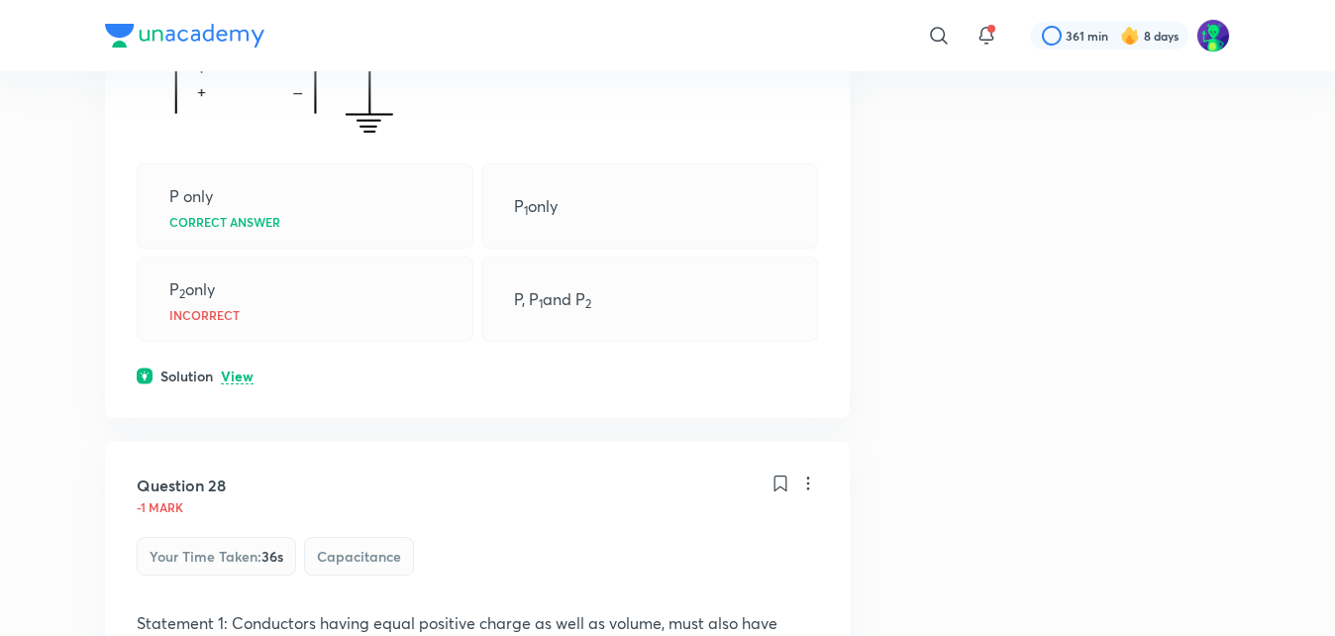
scroll to position [2874, 0]
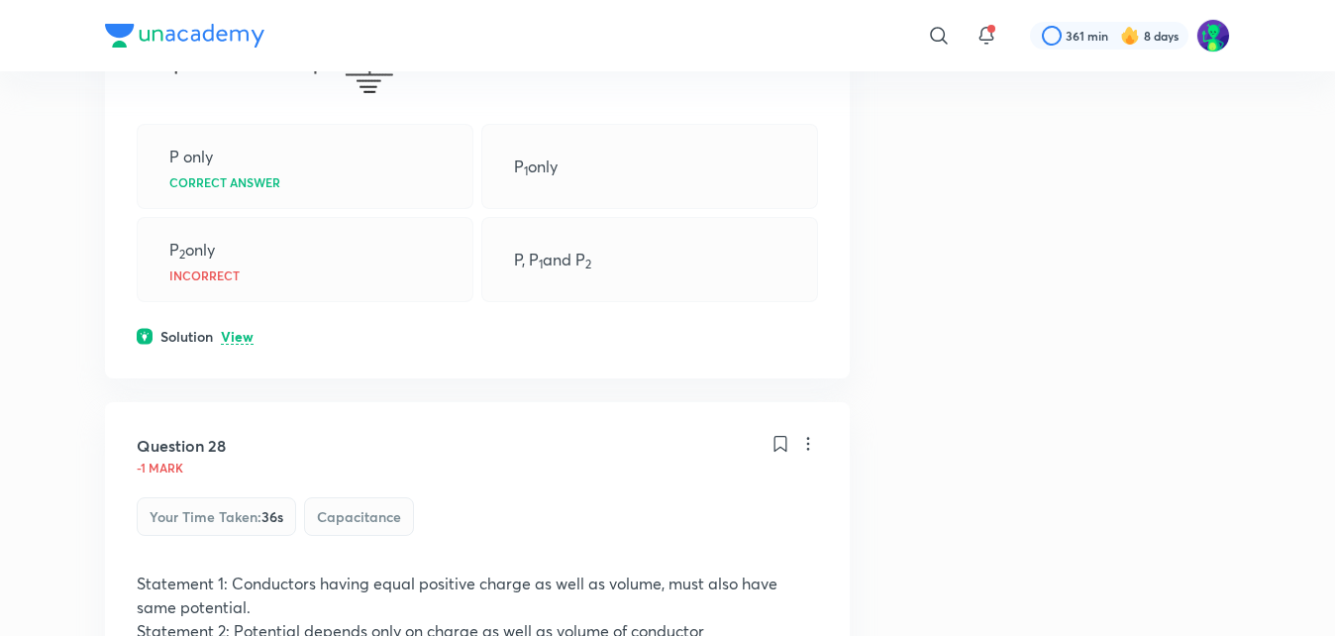
click at [244, 337] on p "View" at bounding box center [237, 337] width 33 height 15
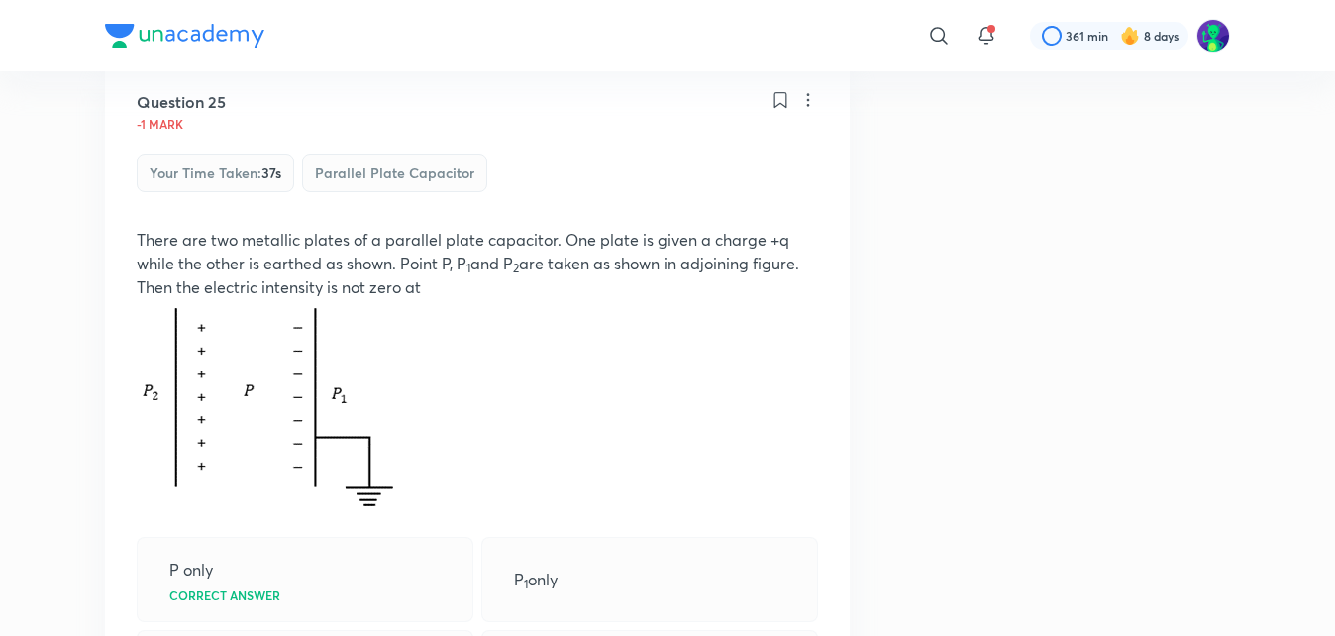
scroll to position [2438, 0]
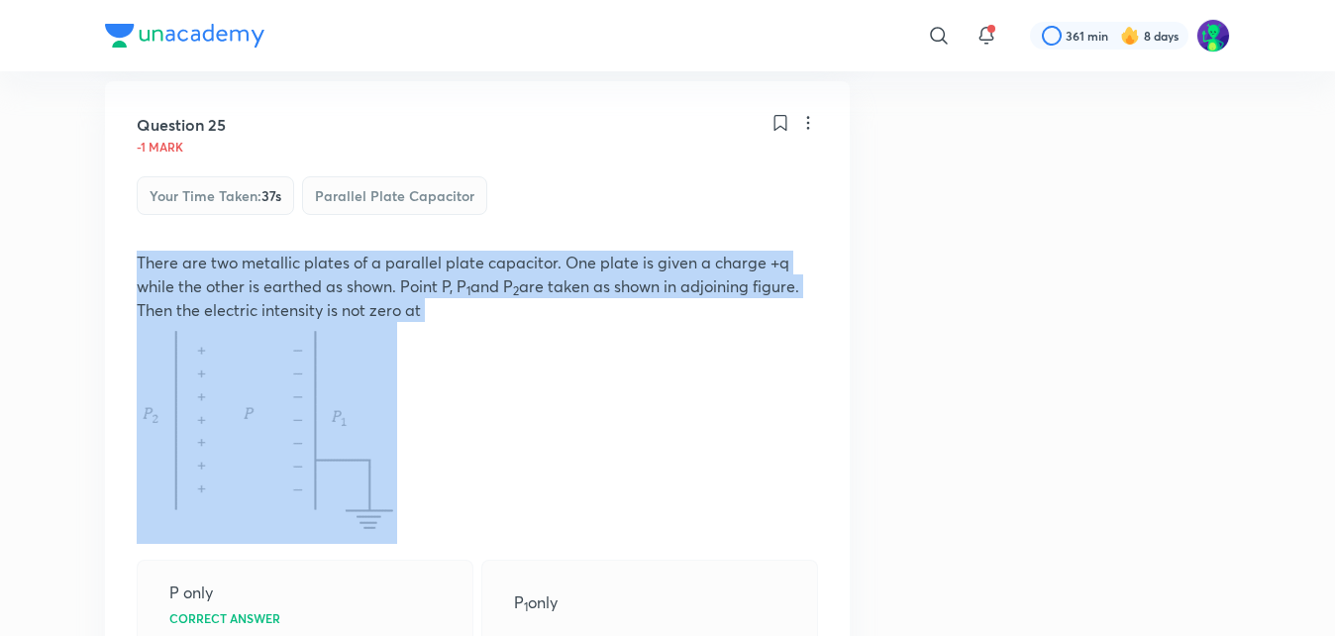
drag, startPoint x: 138, startPoint y: 262, endPoint x: 393, endPoint y: 460, distance: 322.7
click at [393, 460] on div "There are two metallic plates of a parallel plate capacitor. One plate is given…" at bounding box center [477, 397] width 681 height 293
copy p "There are two metallic plates of a parallel plate capacitor. One plate is given…"
click at [753, 378] on p at bounding box center [477, 433] width 681 height 222
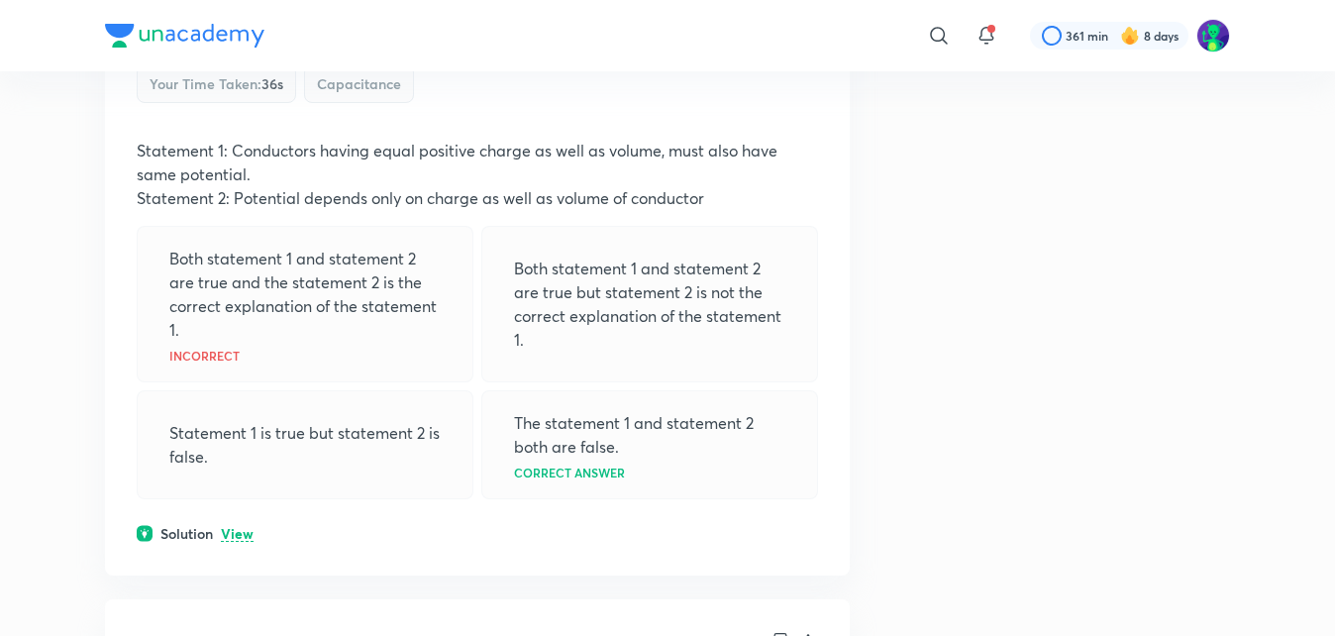
scroll to position [3667, 0]
click at [226, 532] on p "View" at bounding box center [237, 533] width 33 height 15
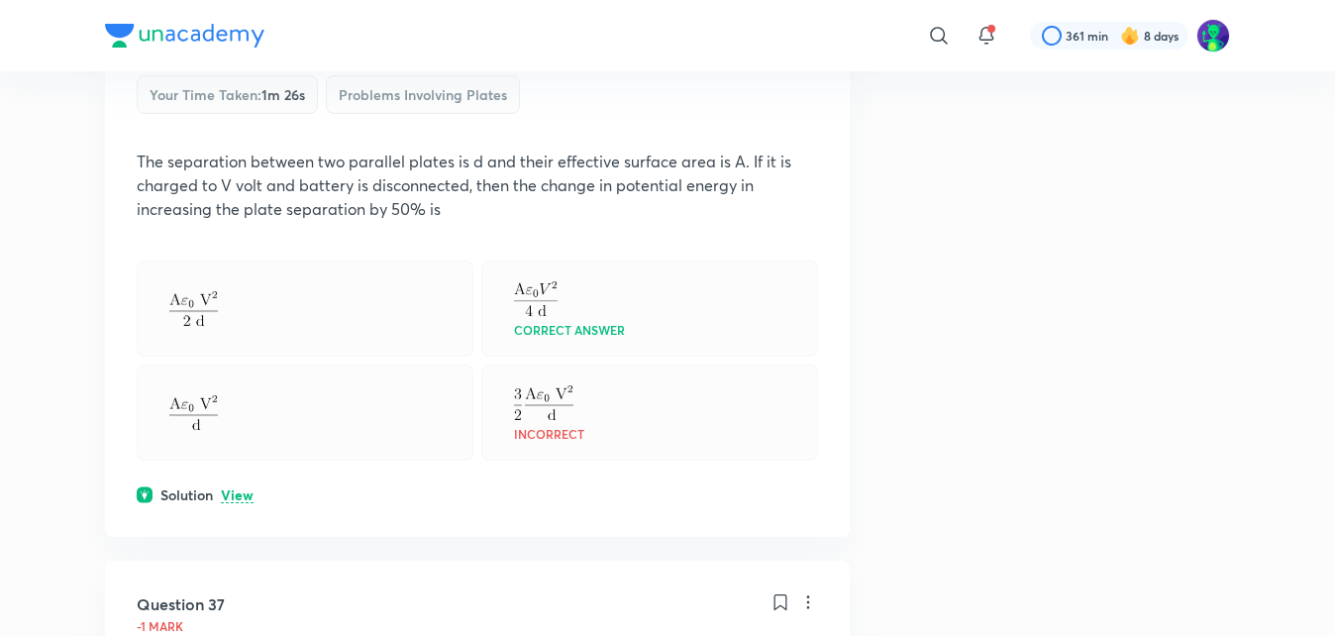
scroll to position [4419, 0]
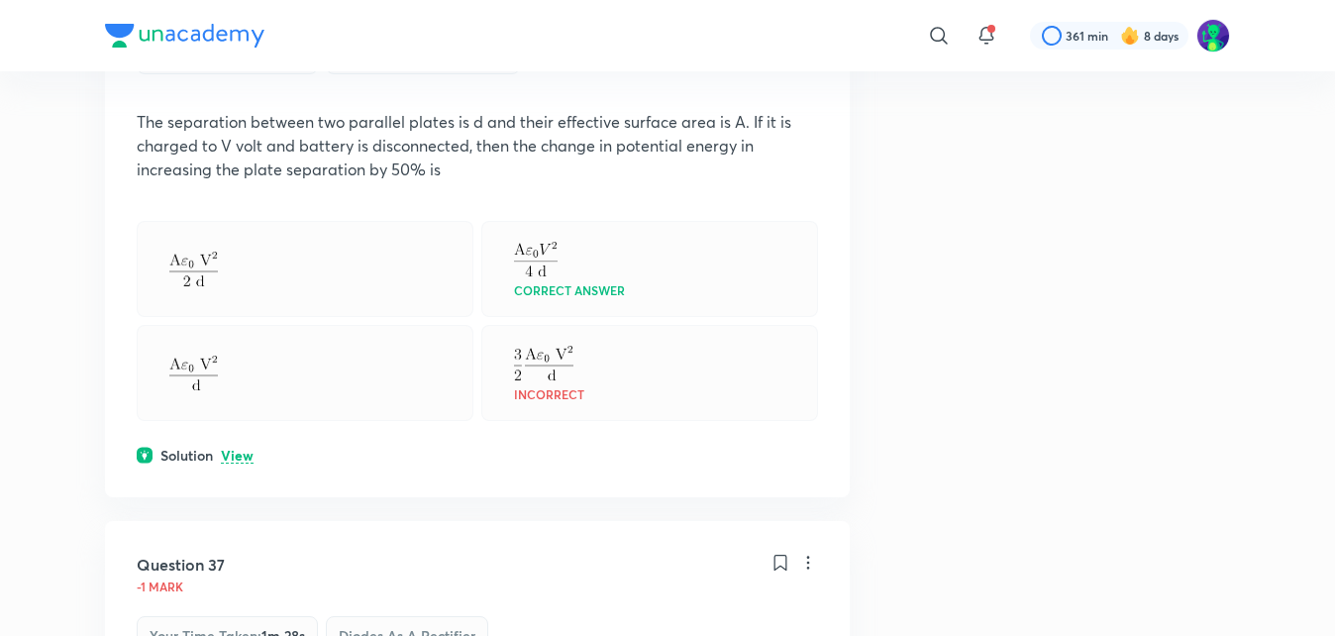
click at [244, 454] on p "View" at bounding box center [237, 456] width 33 height 15
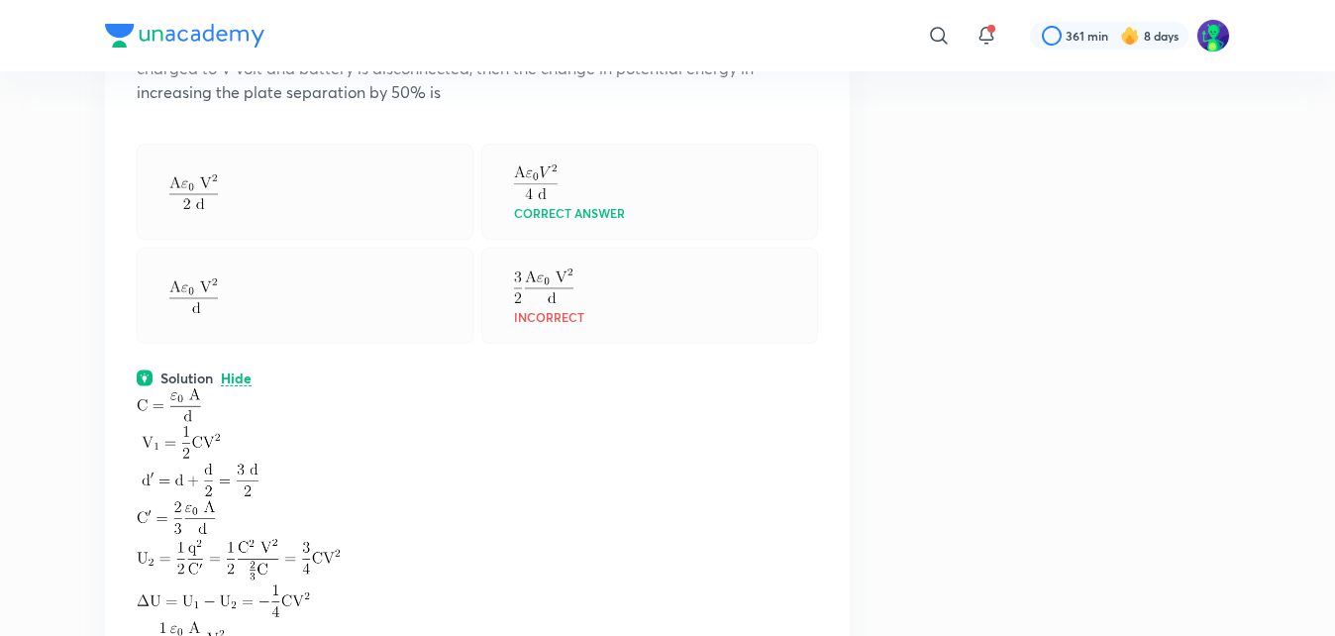
scroll to position [4499, 0]
